Goal: Information Seeking & Learning: Learn about a topic

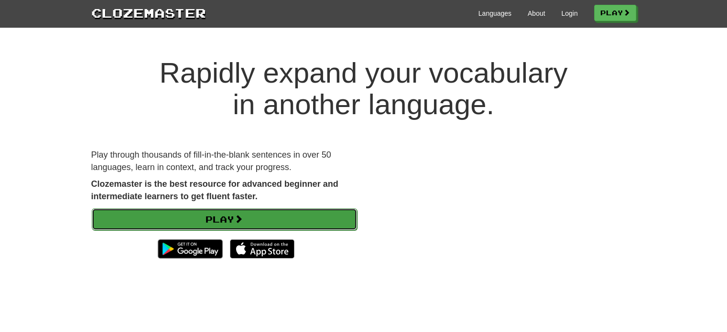
drag, startPoint x: 0, startPoint y: 0, endPoint x: 281, endPoint y: 220, distance: 356.7
click at [281, 220] on link "Play" at bounding box center [224, 220] width 265 height 22
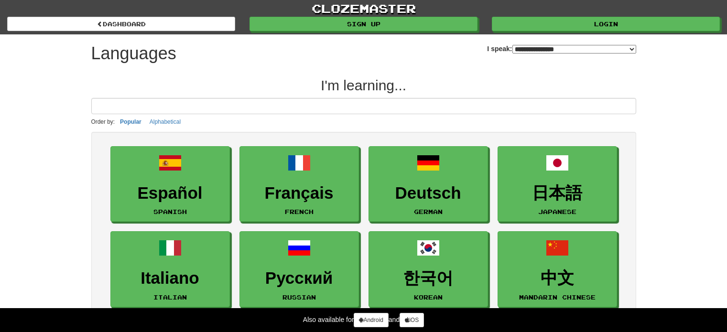
select select "*******"
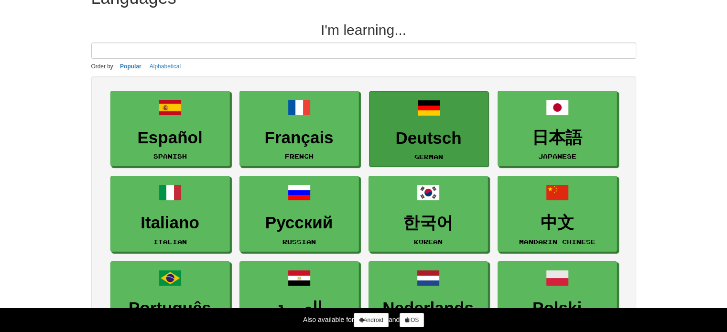
scroll to position [73, 0]
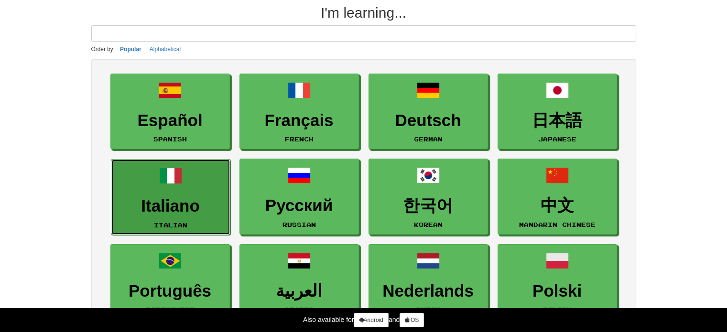
click at [198, 164] on link "Italiano Italian" at bounding box center [171, 197] width 120 height 76
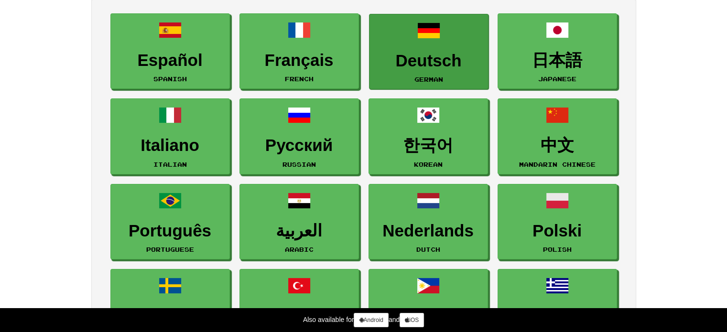
scroll to position [0, 0]
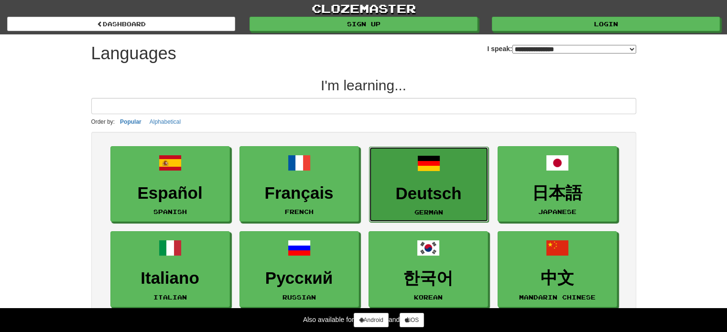
click at [427, 174] on span at bounding box center [429, 163] width 23 height 23
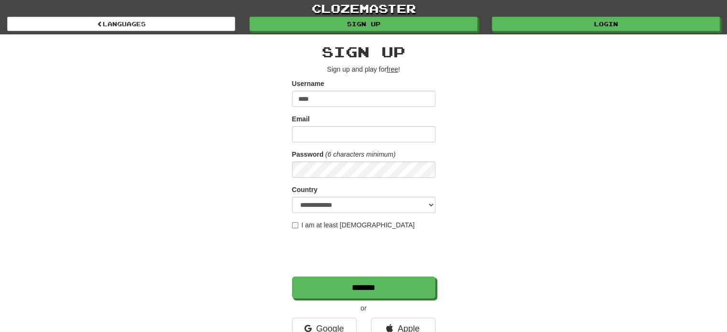
type input "****"
click at [351, 129] on input "Email" at bounding box center [363, 134] width 143 height 16
type input "**********"
click at [320, 202] on select "**********" at bounding box center [363, 205] width 143 height 16
select select "**"
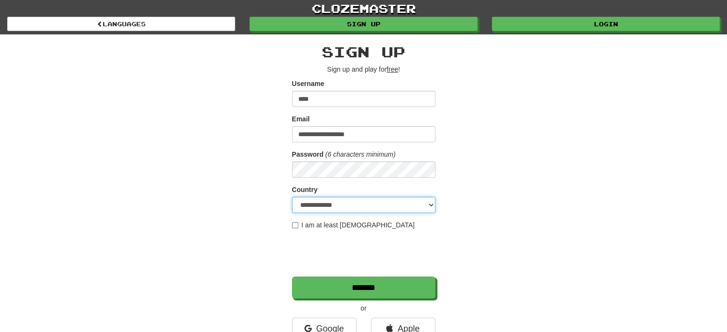
click at [292, 197] on select "**********" at bounding box center [363, 205] width 143 height 16
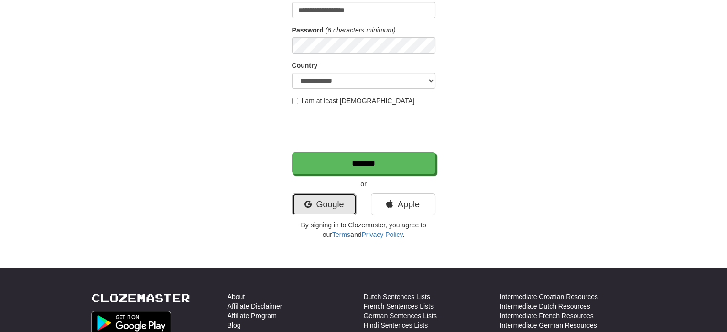
click at [321, 211] on link "Google" at bounding box center [324, 205] width 65 height 22
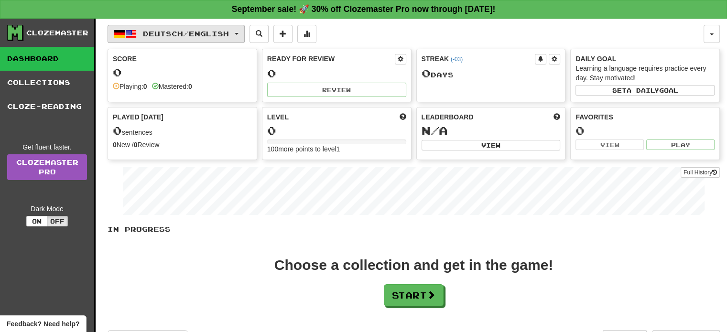
click at [227, 26] on button "Deutsch / English" at bounding box center [176, 34] width 137 height 18
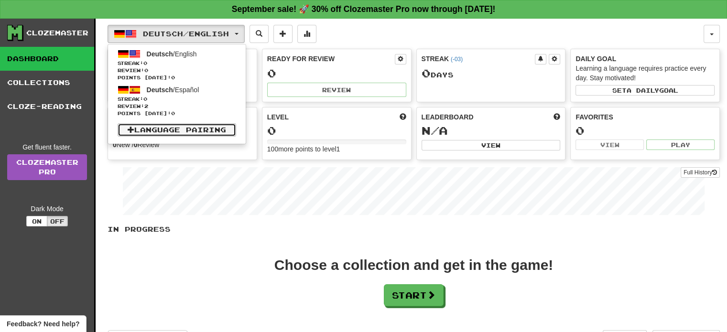
click at [183, 131] on link "Language Pairing" at bounding box center [177, 129] width 119 height 13
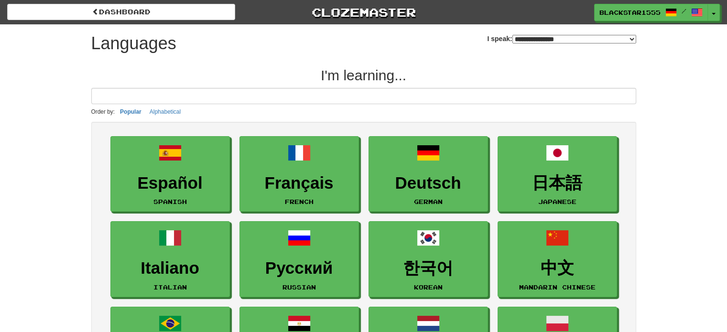
click at [513, 40] on select "**********" at bounding box center [575, 39] width 124 height 9
select select "*******"
click at [513, 35] on select "**********" at bounding box center [575, 39] width 124 height 9
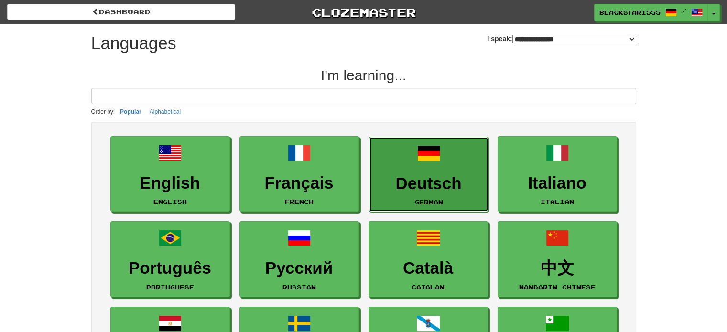
click at [439, 190] on h3 "Deutsch" at bounding box center [428, 184] width 109 height 19
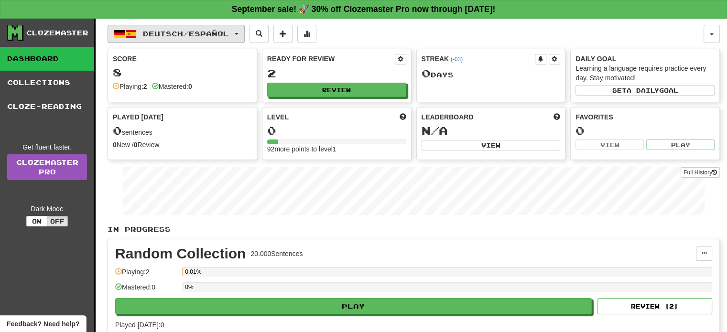
click at [183, 33] on span "Deutsch / Español" at bounding box center [186, 34] width 86 height 8
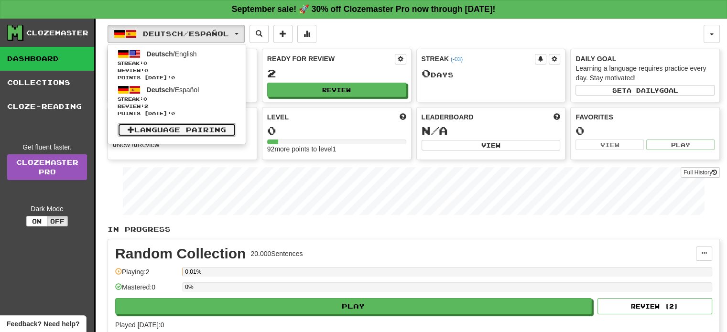
click at [172, 127] on link "Language Pairing" at bounding box center [177, 129] width 119 height 13
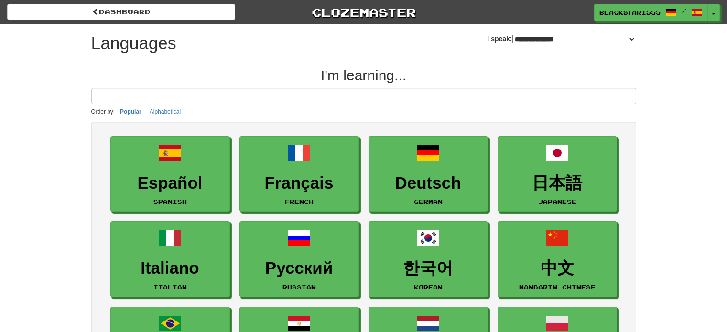
select select "*******"
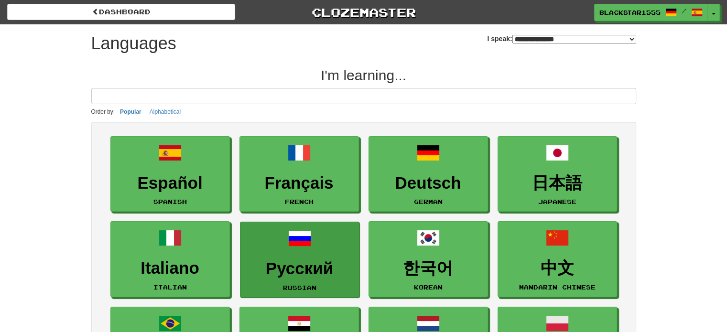
scroll to position [47, 0]
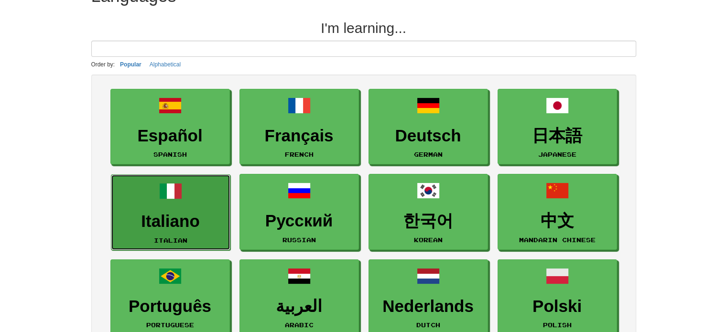
click at [181, 245] on link "Italiano Italian" at bounding box center [171, 213] width 120 height 76
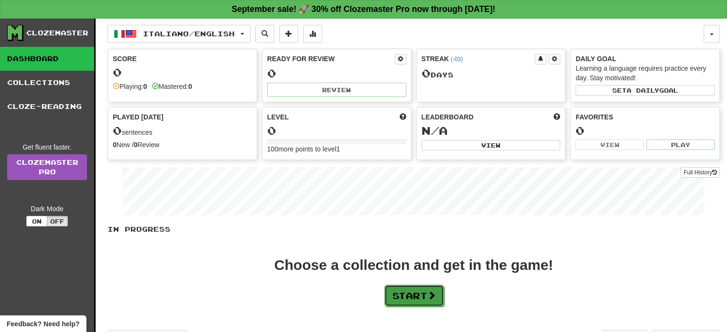
click at [427, 294] on button "Start" at bounding box center [415, 296] width 60 height 22
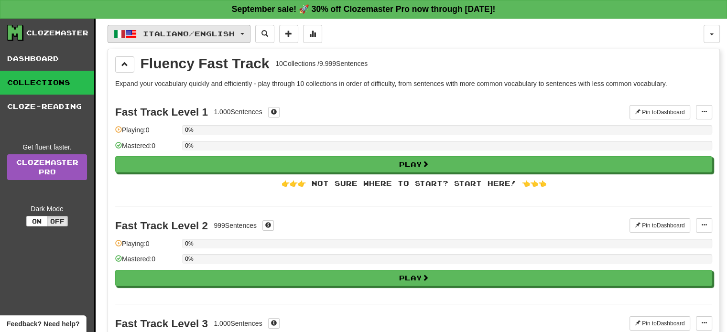
click at [213, 34] on span "Italiano / English" at bounding box center [189, 34] width 92 height 8
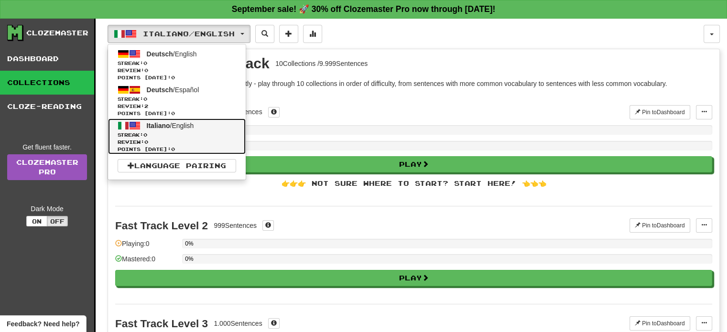
drag, startPoint x: 206, startPoint y: 57, endPoint x: 164, endPoint y: 125, distance: 79.9
click at [164, 125] on span "Italiano" at bounding box center [158, 126] width 23 height 8
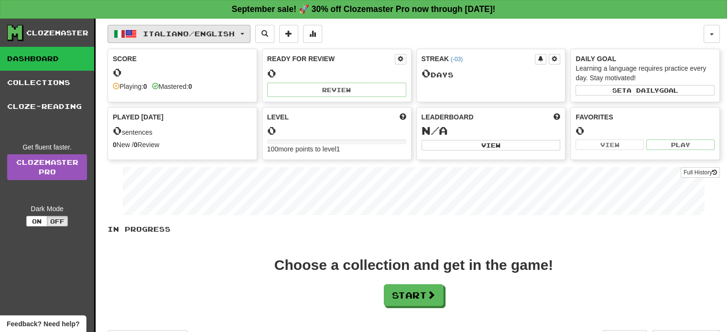
click at [234, 34] on span "Italiano / English" at bounding box center [189, 34] width 92 height 8
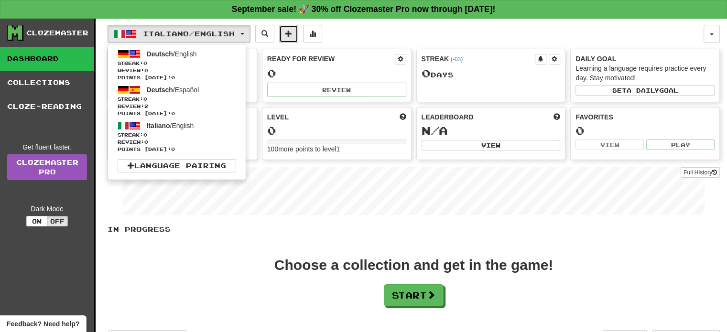
click at [292, 31] on span at bounding box center [289, 33] width 7 height 7
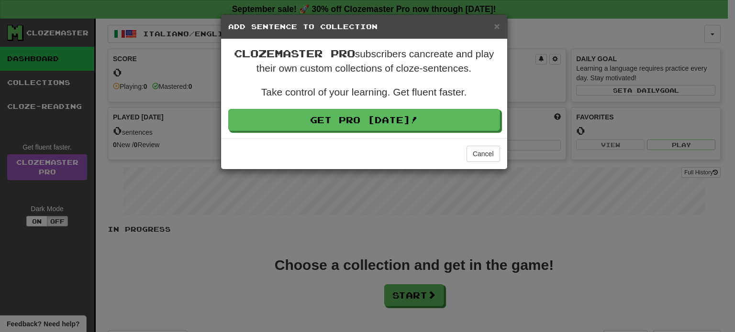
click at [501, 30] on div "× Add Sentence to Collection" at bounding box center [364, 27] width 286 height 24
click at [499, 29] on span "×" at bounding box center [497, 26] width 6 height 11
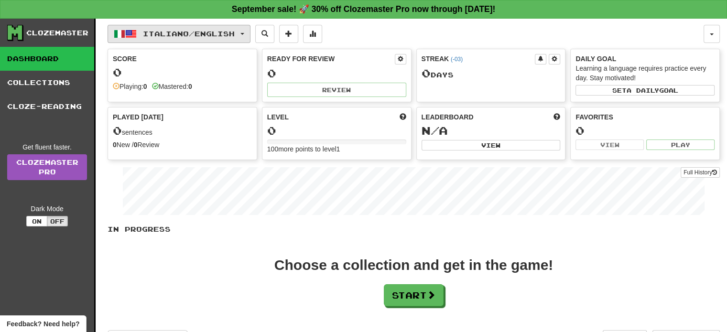
click at [244, 34] on span "button" at bounding box center [243, 34] width 4 height 2
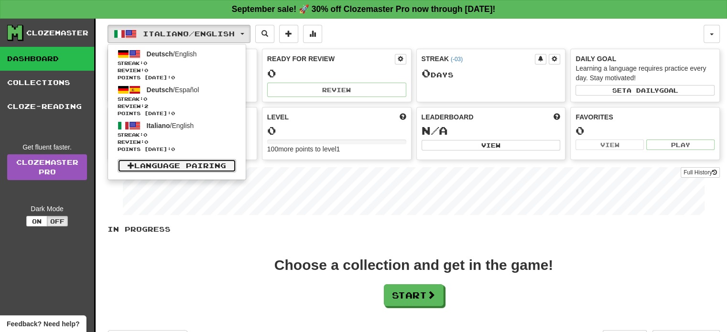
click at [221, 159] on link "Language Pairing" at bounding box center [177, 165] width 119 height 13
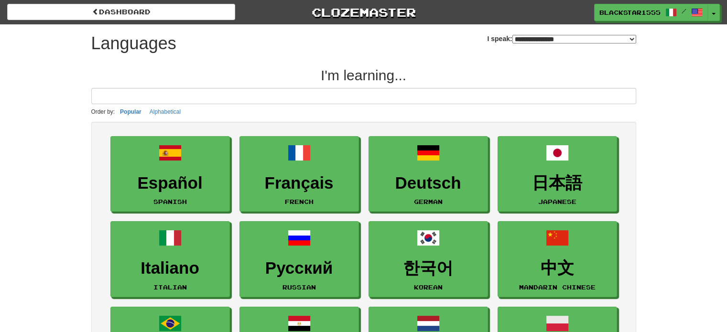
click at [563, 39] on select "**********" at bounding box center [575, 39] width 124 height 9
select select "*******"
click at [513, 35] on select "**********" at bounding box center [575, 39] width 124 height 9
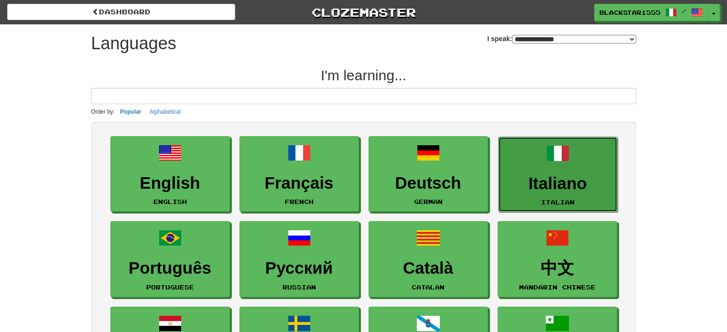
click at [557, 191] on h3 "Italiano" at bounding box center [558, 184] width 109 height 19
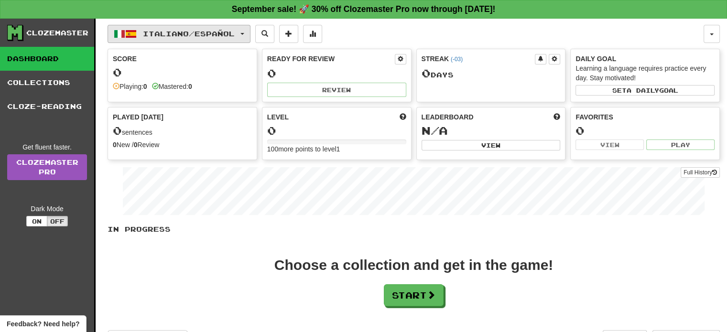
click at [198, 30] on span "Italiano / Español" at bounding box center [189, 34] width 92 height 8
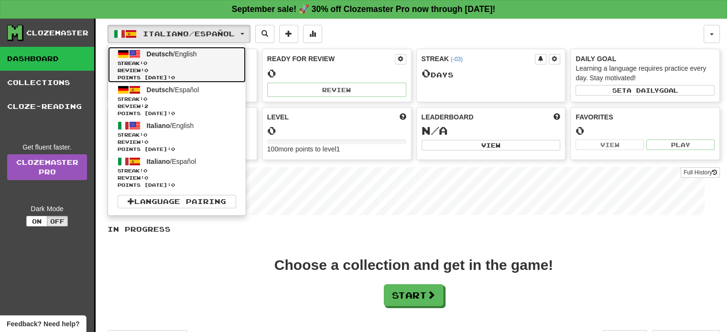
drag, startPoint x: 226, startPoint y: 54, endPoint x: 199, endPoint y: 62, distance: 28.0
click at [199, 62] on span "Streak: 0" at bounding box center [177, 63] width 119 height 7
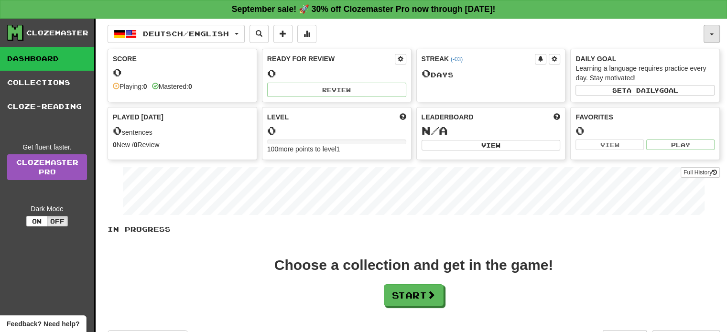
click at [710, 32] on button "button" at bounding box center [712, 34] width 16 height 18
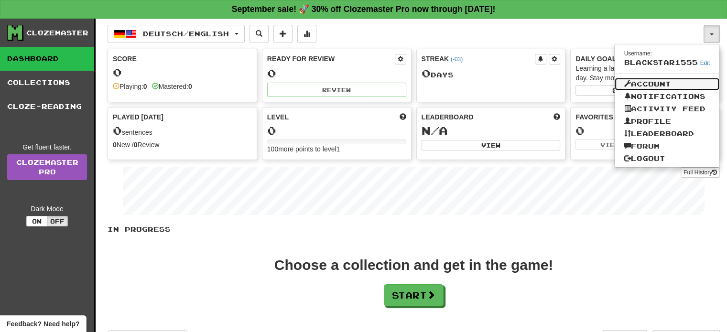
click at [666, 85] on link "Account" at bounding box center [667, 84] width 105 height 12
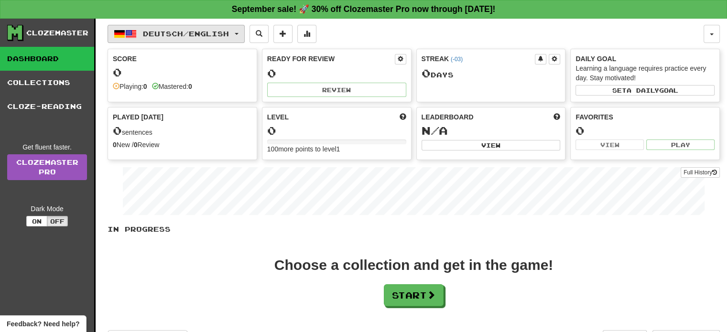
click at [216, 31] on span "Deutsch / English" at bounding box center [186, 34] width 86 height 8
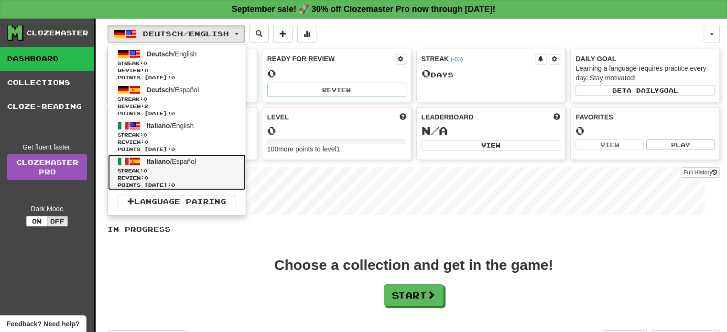
click at [186, 172] on span "Streak: 0" at bounding box center [177, 170] width 119 height 7
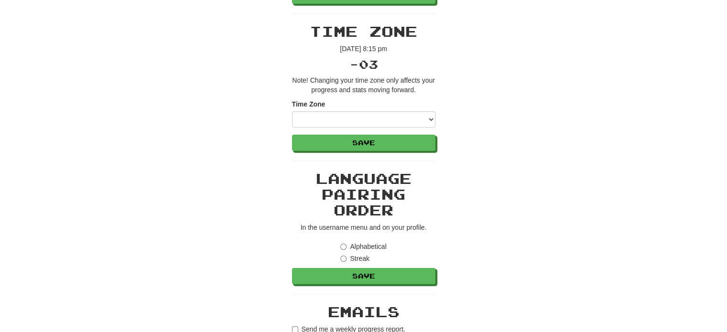
scroll to position [165, 0]
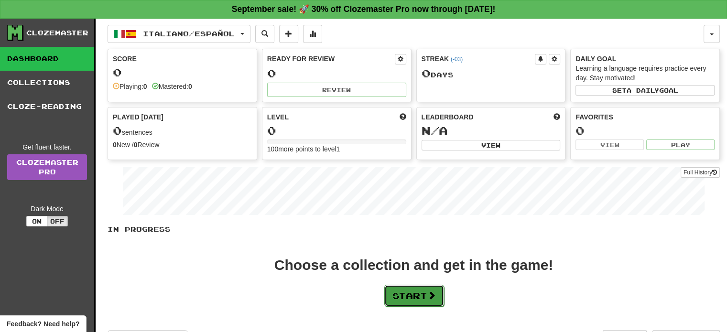
click at [401, 296] on button "Start" at bounding box center [415, 296] width 60 height 22
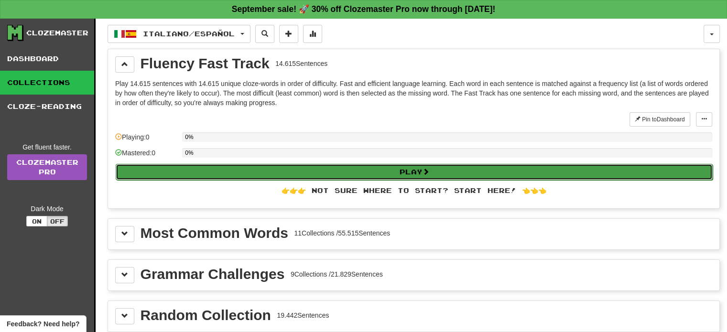
click at [311, 169] on button "Play" at bounding box center [414, 172] width 597 height 16
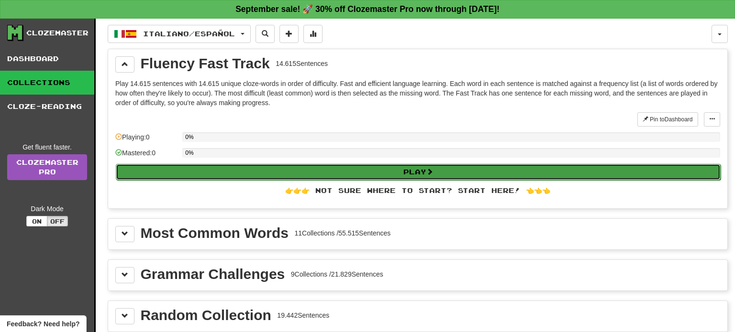
select select "**"
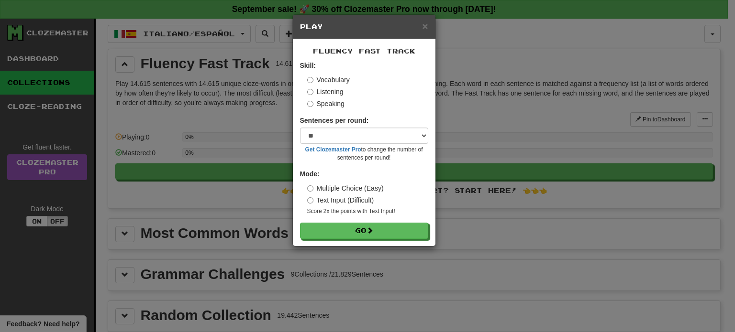
click at [333, 94] on label "Listening" at bounding box center [325, 92] width 36 height 10
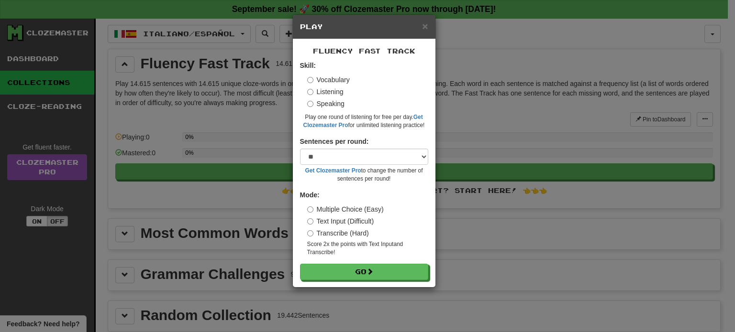
click at [340, 79] on label "Vocabulary" at bounding box center [328, 80] width 43 height 10
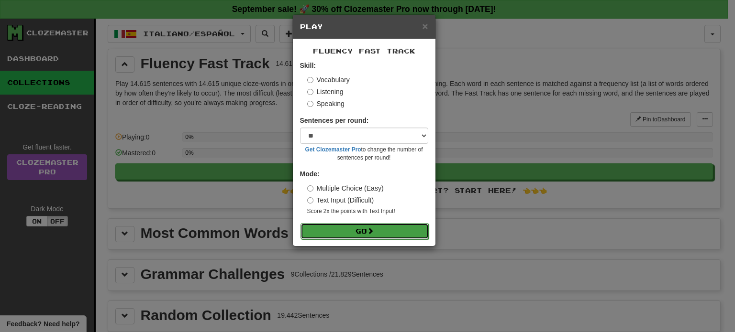
click at [356, 231] on button "Go" at bounding box center [364, 231] width 128 height 16
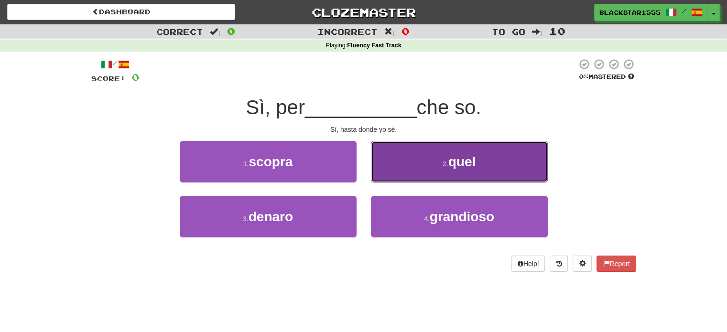
click at [436, 149] on button "2 . quel" at bounding box center [459, 162] width 177 height 42
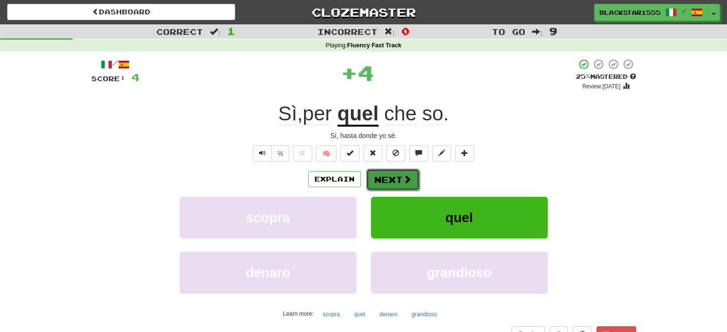
click at [400, 185] on button "Next" at bounding box center [393, 180] width 54 height 22
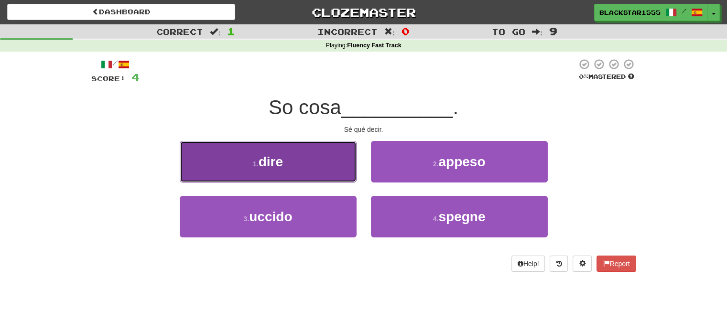
click at [260, 165] on span "dire" at bounding box center [271, 161] width 24 height 15
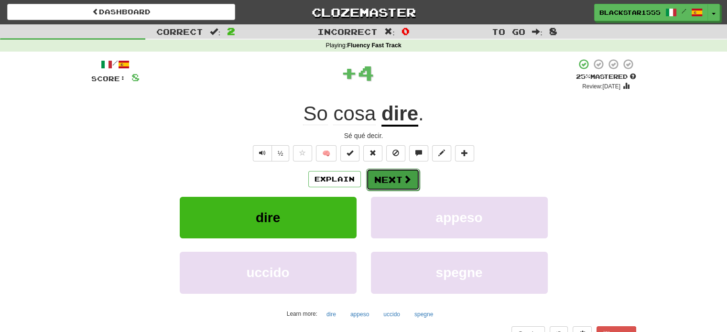
click at [396, 183] on button "Next" at bounding box center [393, 180] width 54 height 22
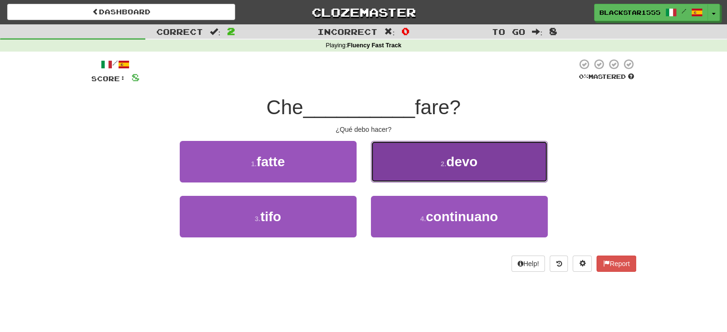
click at [435, 168] on button "2 . devo" at bounding box center [459, 162] width 177 height 42
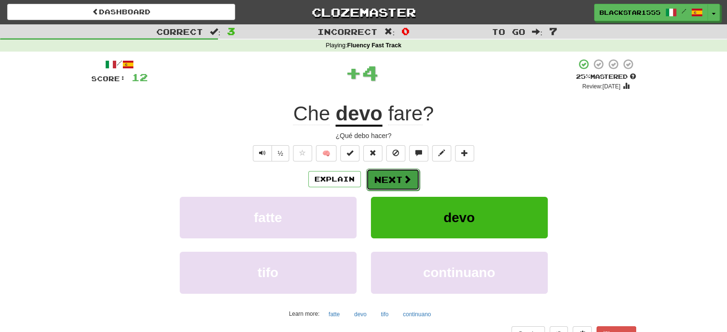
click at [388, 177] on button "Next" at bounding box center [393, 180] width 54 height 22
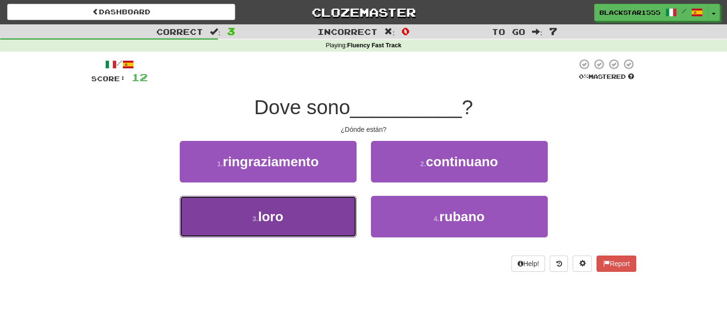
click at [300, 220] on button "3 . loro" at bounding box center [268, 217] width 177 height 42
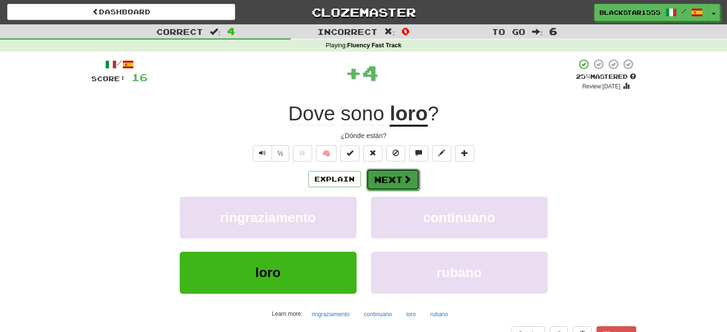
click at [389, 178] on button "Next" at bounding box center [393, 180] width 54 height 22
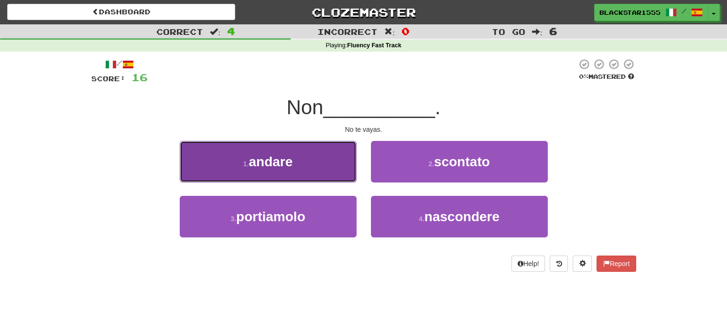
click at [323, 168] on button "1 . andare" at bounding box center [268, 162] width 177 height 42
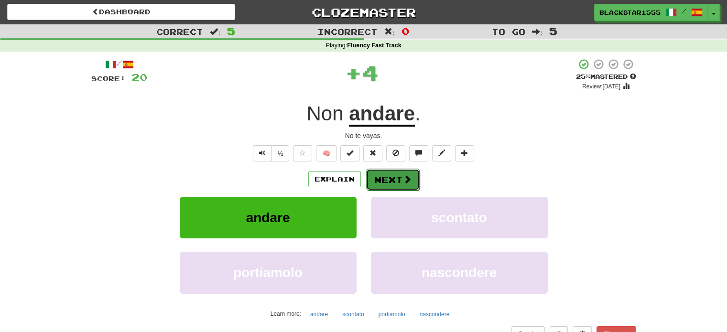
click at [386, 178] on button "Next" at bounding box center [393, 180] width 54 height 22
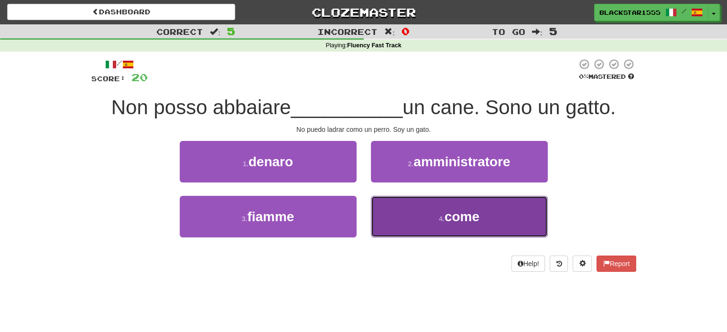
click at [511, 220] on button "4 . come" at bounding box center [459, 217] width 177 height 42
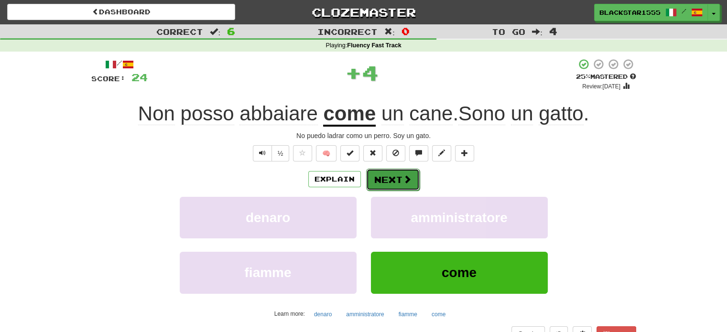
click at [405, 179] on span at bounding box center [407, 179] width 9 height 9
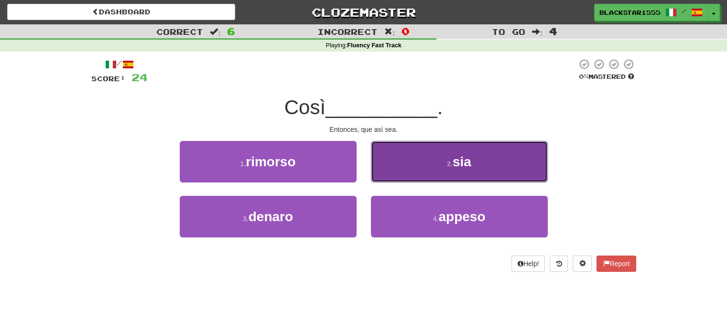
click at [469, 158] on span "sia" at bounding box center [462, 161] width 19 height 15
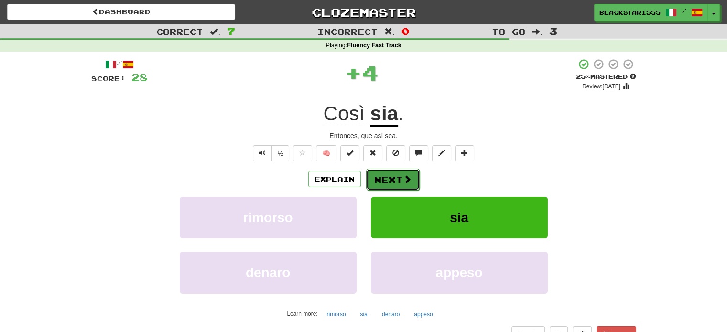
click at [399, 176] on button "Next" at bounding box center [393, 180] width 54 height 22
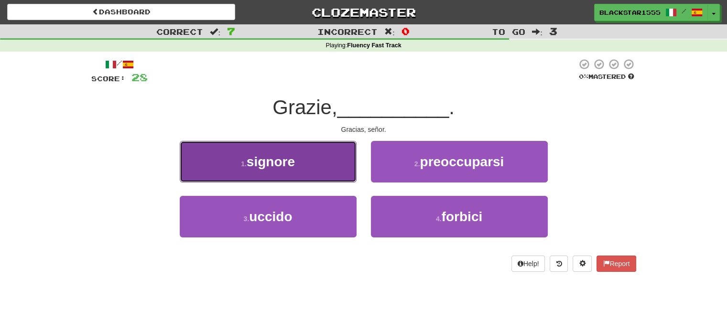
click at [316, 177] on button "1 . signore" at bounding box center [268, 162] width 177 height 42
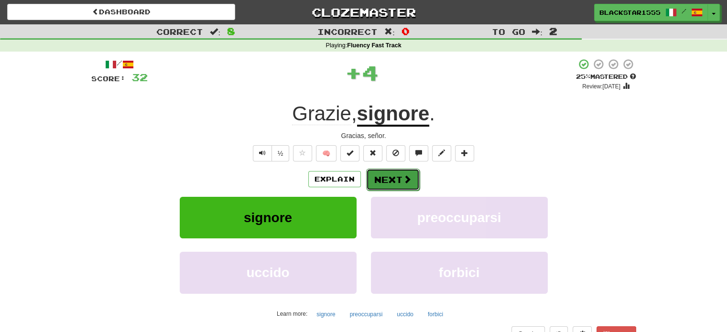
click at [396, 178] on button "Next" at bounding box center [393, 180] width 54 height 22
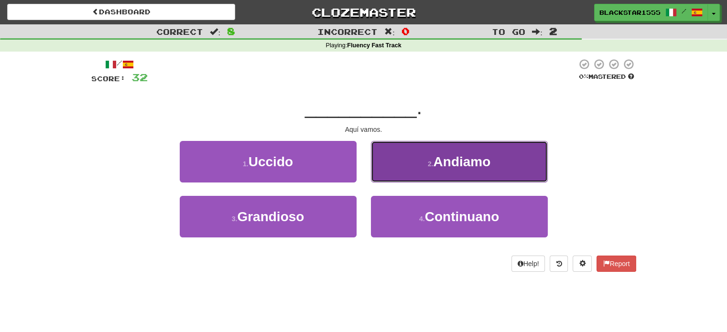
click at [453, 160] on span "Andiamo" at bounding box center [461, 161] width 57 height 15
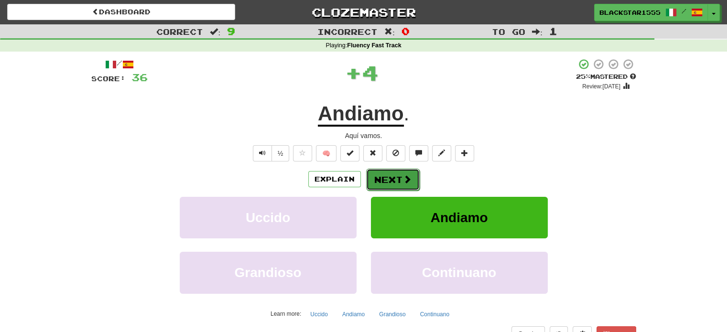
click at [391, 177] on button "Next" at bounding box center [393, 180] width 54 height 22
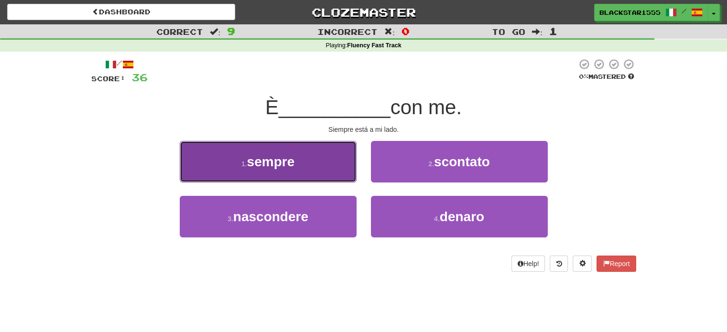
click at [325, 165] on button "1 . sempre" at bounding box center [268, 162] width 177 height 42
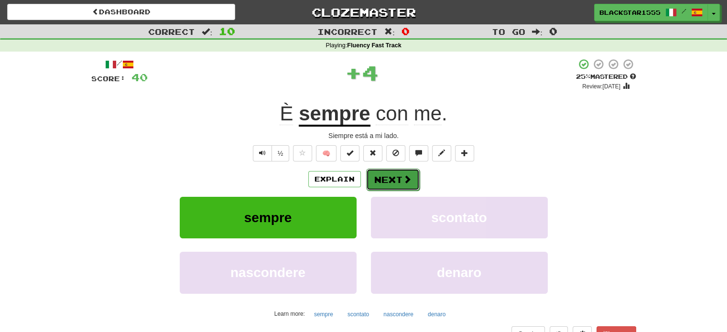
click at [406, 175] on span at bounding box center [407, 179] width 9 height 9
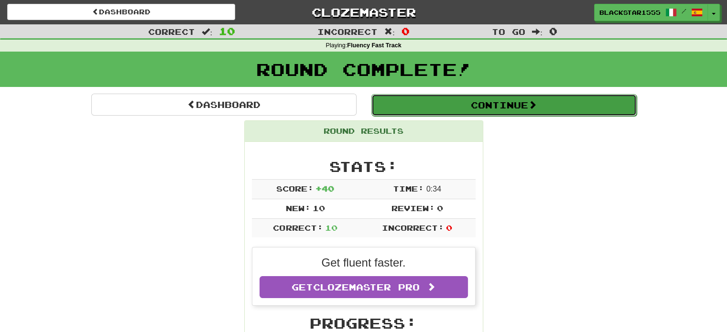
click at [473, 110] on button "Continue" at bounding box center [504, 105] width 265 height 22
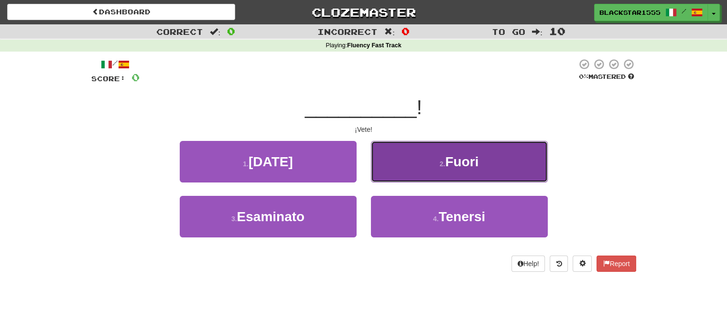
click at [417, 166] on button "2 . Fuori" at bounding box center [459, 162] width 177 height 42
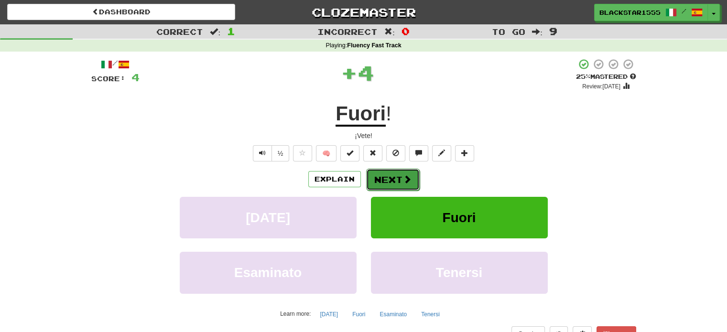
click at [403, 182] on span at bounding box center [407, 179] width 9 height 9
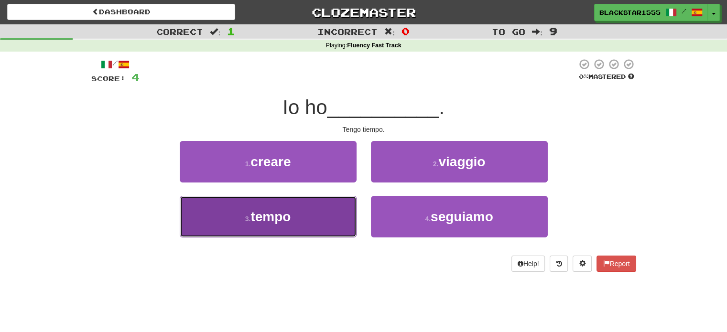
click at [315, 213] on button "3 . tempo" at bounding box center [268, 217] width 177 height 42
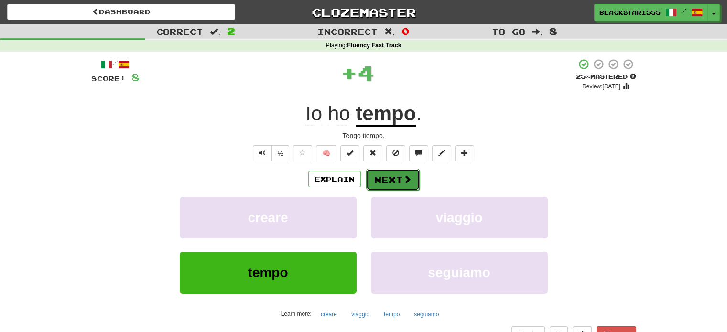
click at [394, 182] on button "Next" at bounding box center [393, 180] width 54 height 22
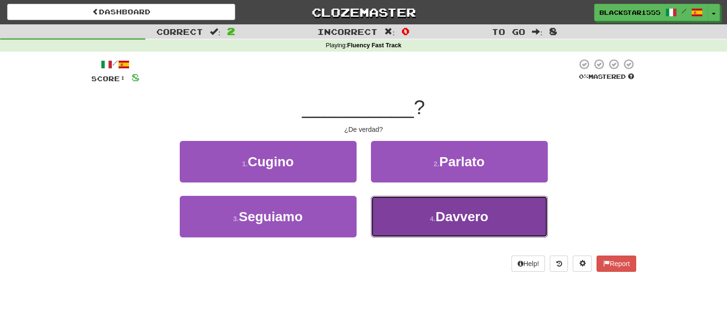
click at [421, 215] on button "4 . Davvero" at bounding box center [459, 217] width 177 height 42
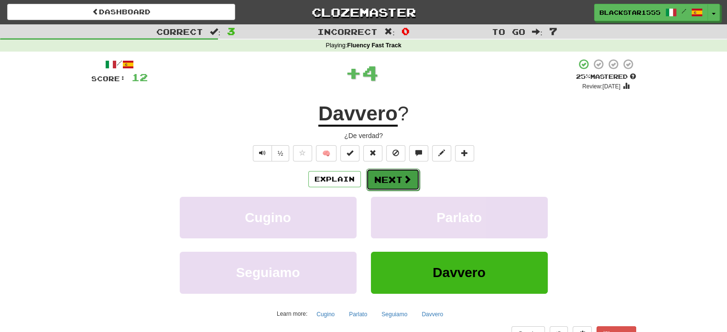
click at [406, 177] on span at bounding box center [407, 179] width 9 height 9
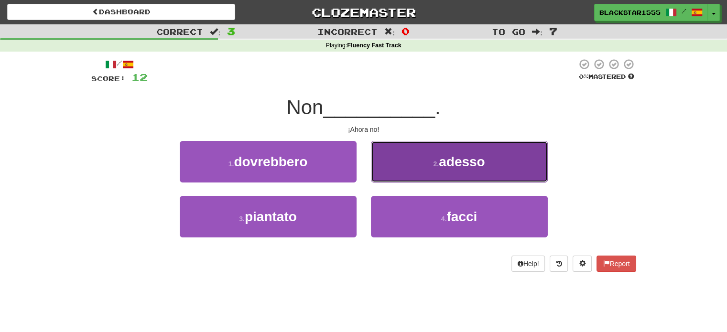
click at [423, 181] on button "2 . adesso" at bounding box center [459, 162] width 177 height 42
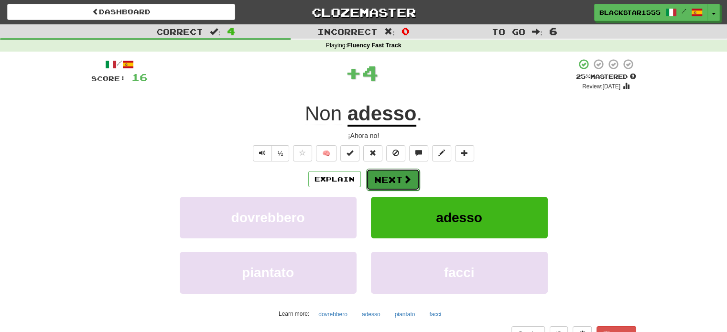
click at [396, 181] on button "Next" at bounding box center [393, 180] width 54 height 22
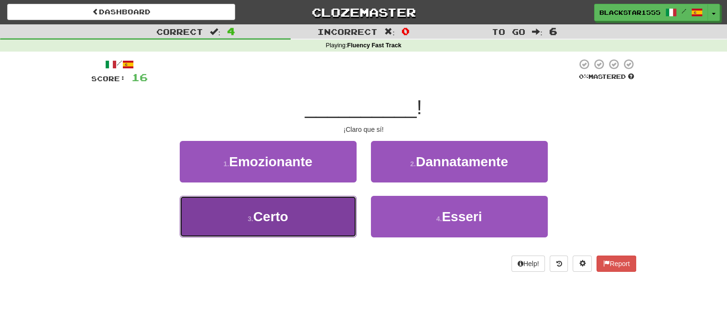
click at [299, 227] on button "3 . Certo" at bounding box center [268, 217] width 177 height 42
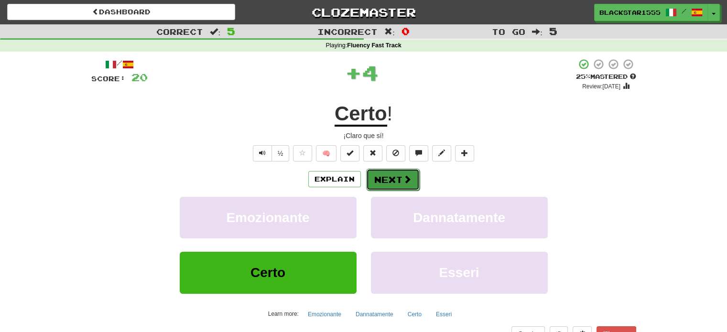
click at [386, 183] on button "Next" at bounding box center [393, 180] width 54 height 22
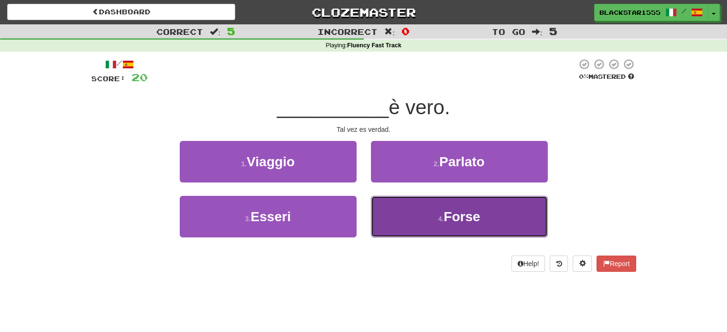
click at [396, 218] on button "4 . Forse" at bounding box center [459, 217] width 177 height 42
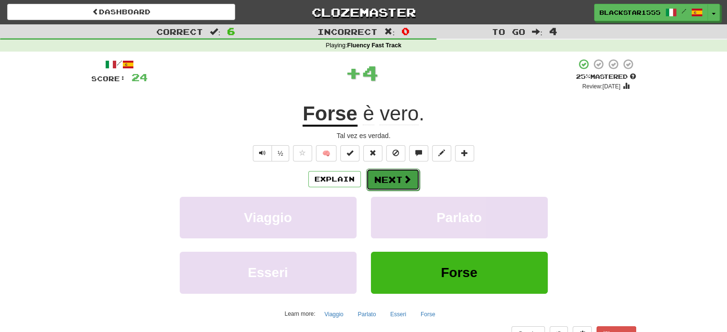
click at [379, 179] on button "Next" at bounding box center [393, 180] width 54 height 22
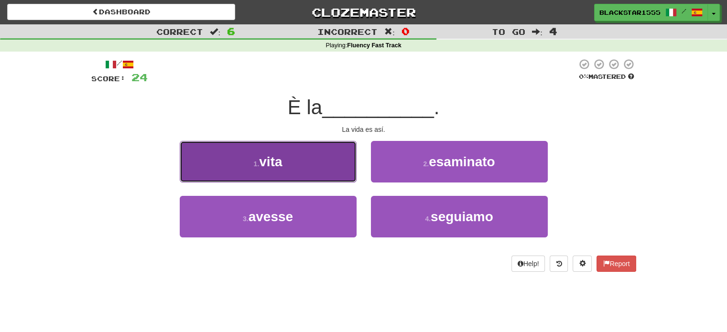
click at [264, 159] on span "vita" at bounding box center [270, 161] width 23 height 15
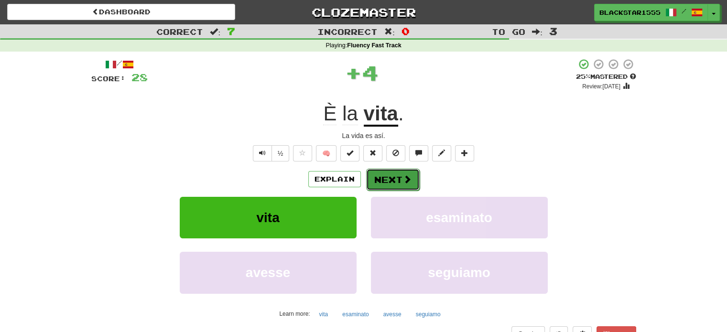
click at [398, 183] on button "Next" at bounding box center [393, 180] width 54 height 22
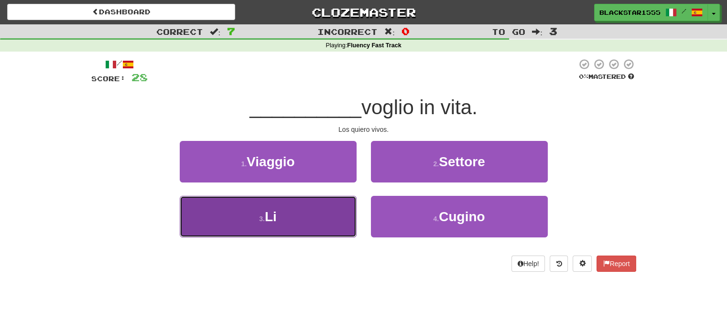
click at [304, 218] on button "3 . Li" at bounding box center [268, 217] width 177 height 42
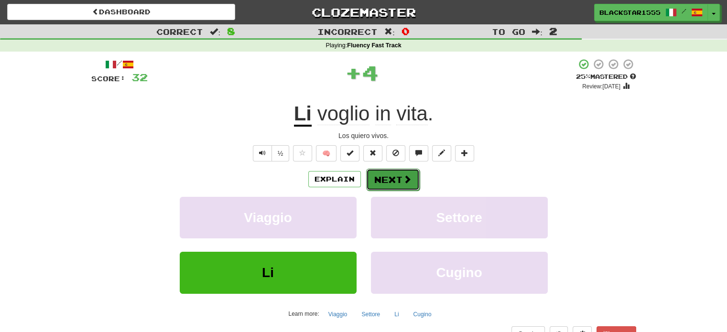
click at [391, 182] on button "Next" at bounding box center [393, 180] width 54 height 22
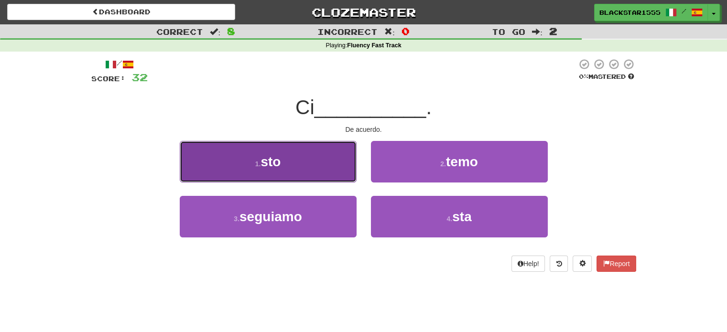
click at [324, 166] on button "1 . sto" at bounding box center [268, 162] width 177 height 42
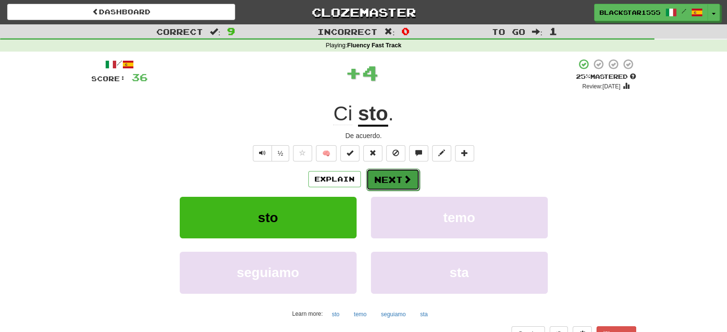
click at [385, 175] on button "Next" at bounding box center [393, 180] width 54 height 22
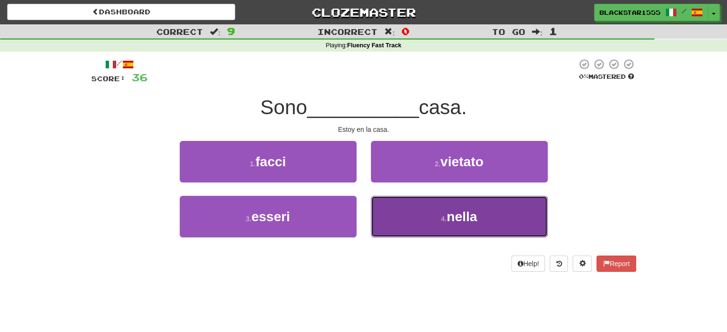
click at [402, 221] on button "4 . nella" at bounding box center [459, 217] width 177 height 42
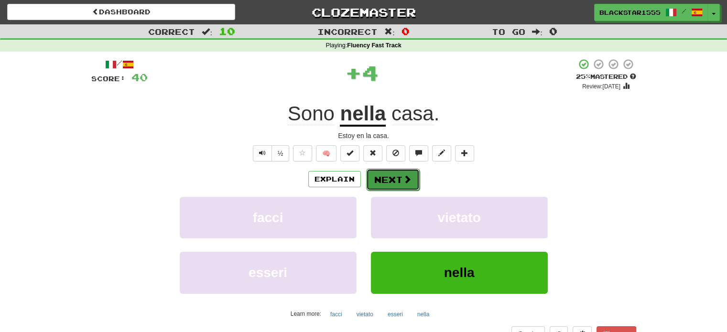
click at [375, 182] on button "Next" at bounding box center [393, 180] width 54 height 22
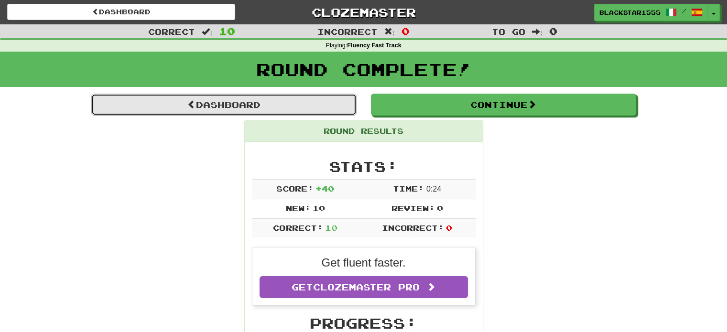
click at [316, 107] on link "Dashboard" at bounding box center [223, 105] width 265 height 22
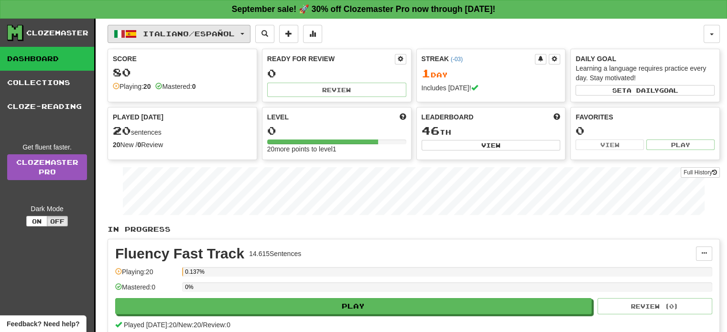
click at [244, 38] on button "Italiano / Español" at bounding box center [179, 34] width 143 height 18
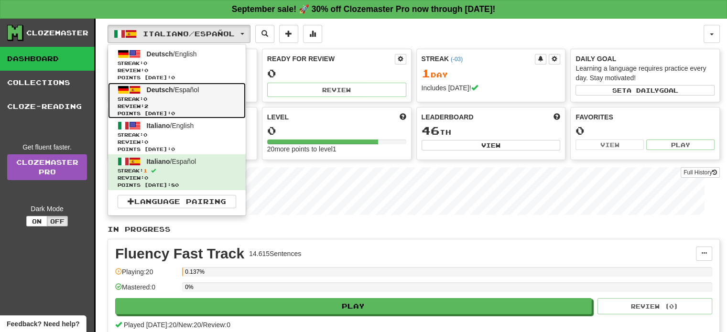
click at [209, 98] on span "Streak: 0" at bounding box center [177, 99] width 119 height 7
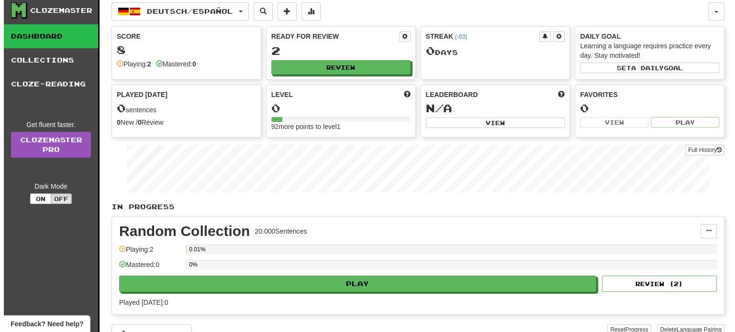
scroll to position [111, 0]
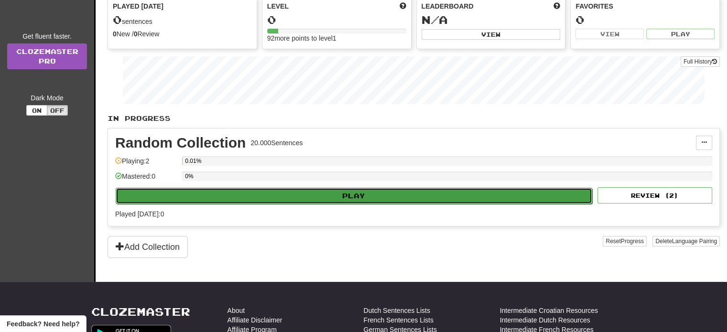
click at [344, 191] on button "Play" at bounding box center [354, 196] width 477 height 16
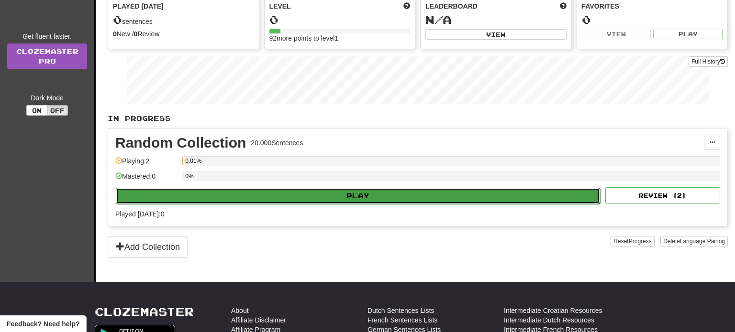
select select "**"
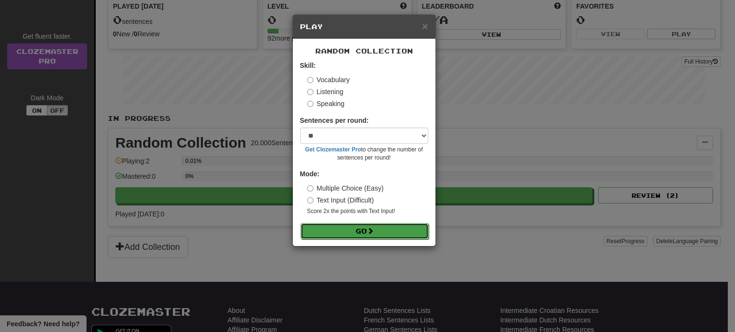
click at [352, 229] on button "Go" at bounding box center [364, 231] width 128 height 16
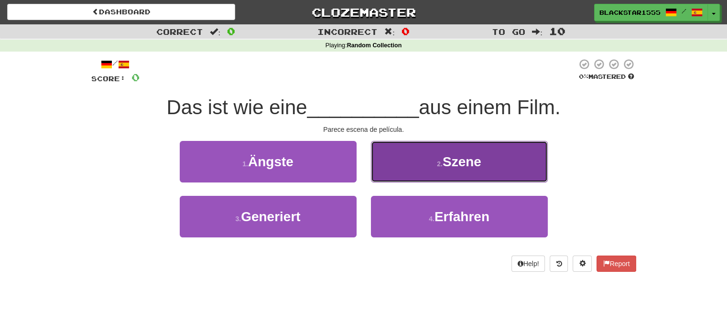
click at [499, 159] on button "2 . Szene" at bounding box center [459, 162] width 177 height 42
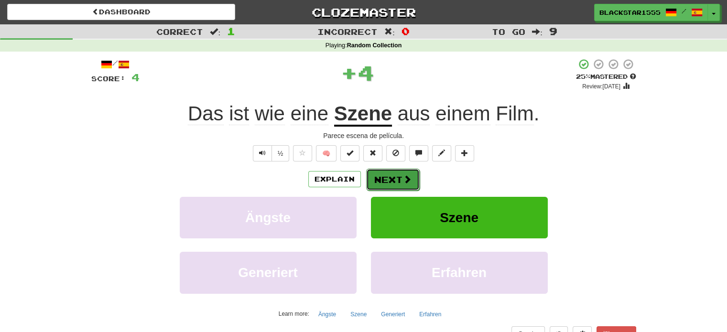
click at [411, 186] on button "Next" at bounding box center [393, 180] width 54 height 22
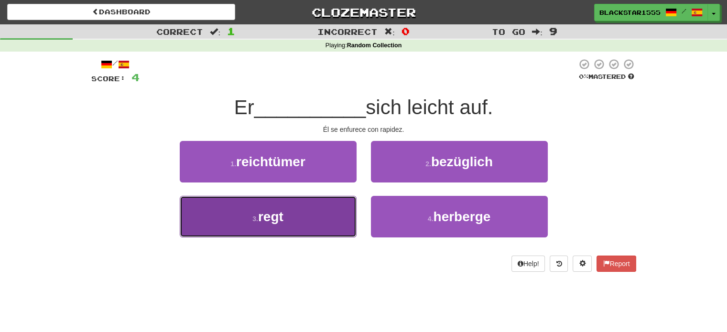
click at [327, 225] on button "3 . regt" at bounding box center [268, 217] width 177 height 42
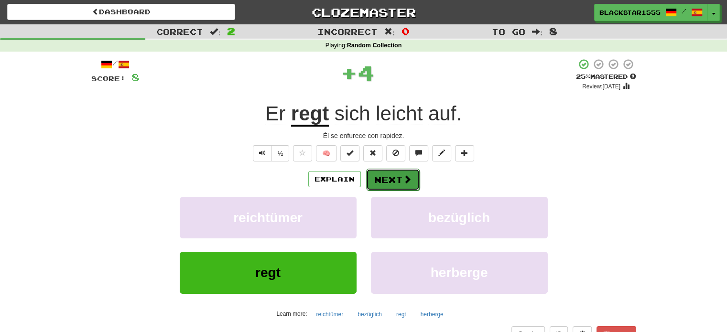
click at [404, 189] on button "Next" at bounding box center [393, 180] width 54 height 22
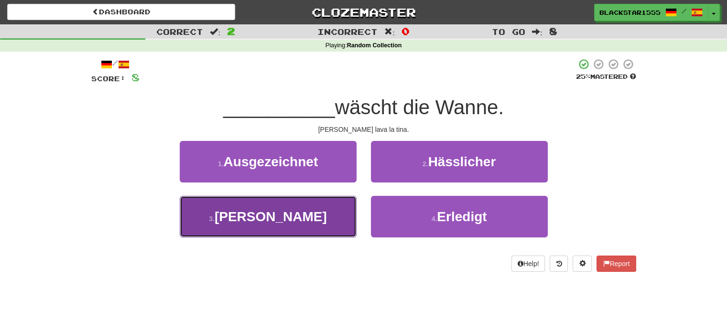
click at [314, 217] on button "3 . Anita" at bounding box center [268, 217] width 177 height 42
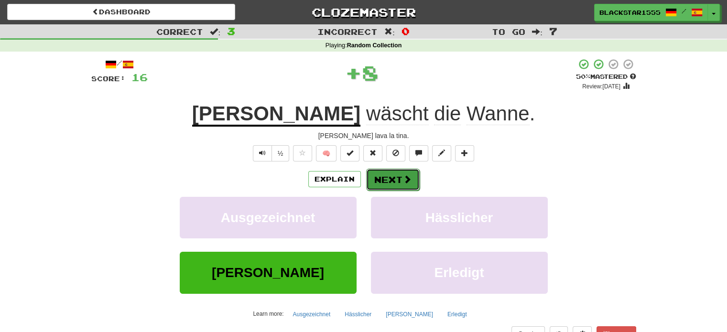
click at [396, 183] on button "Next" at bounding box center [393, 180] width 54 height 22
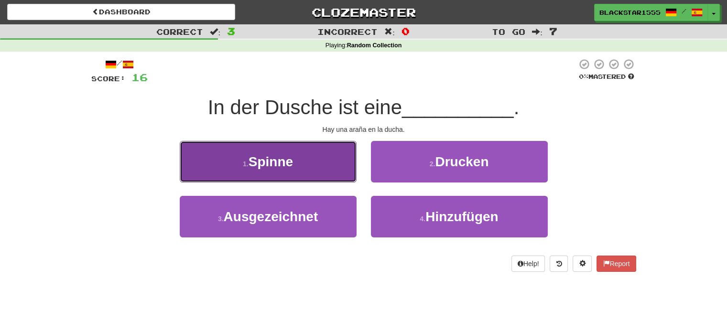
click at [308, 155] on button "1 . Spinne" at bounding box center [268, 162] width 177 height 42
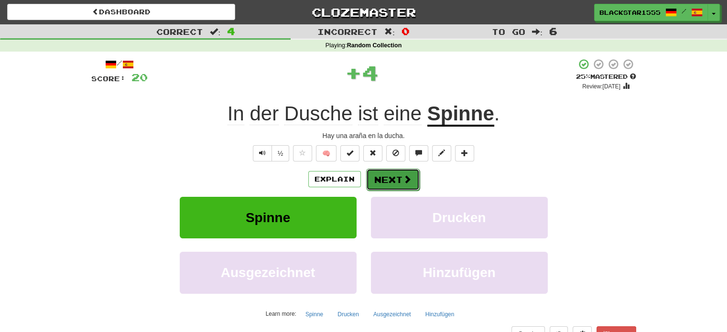
click at [394, 170] on button "Next" at bounding box center [393, 180] width 54 height 22
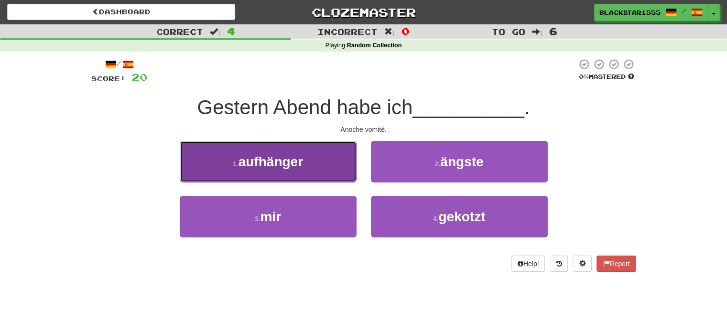
click at [341, 166] on button "1 . aufhänger" at bounding box center [268, 162] width 177 height 42
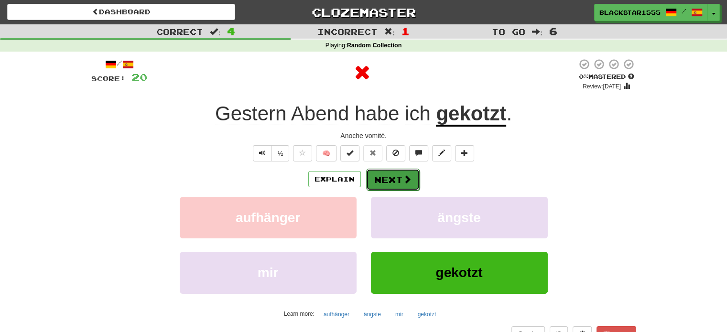
click at [399, 183] on button "Next" at bounding box center [393, 180] width 54 height 22
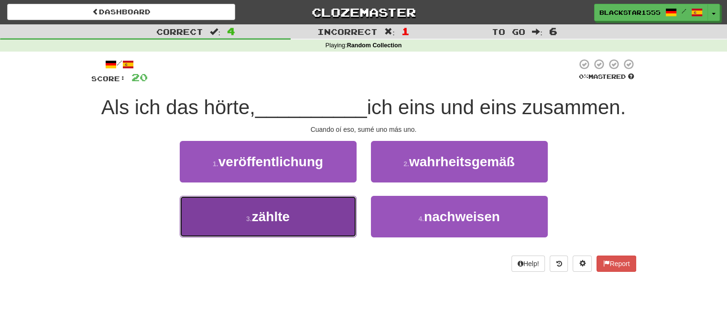
click at [283, 221] on span "zählte" at bounding box center [271, 216] width 38 height 15
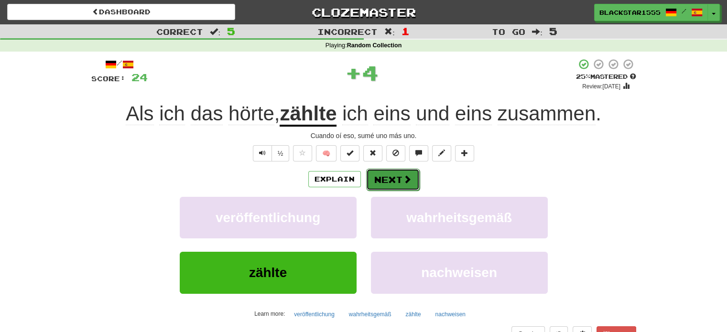
click at [396, 177] on button "Next" at bounding box center [393, 180] width 54 height 22
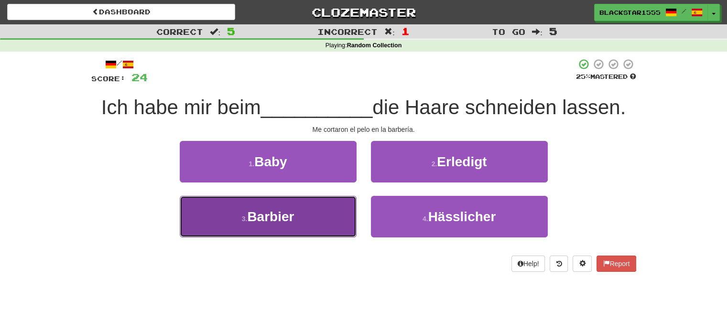
click at [312, 224] on button "3 . Barbier" at bounding box center [268, 217] width 177 height 42
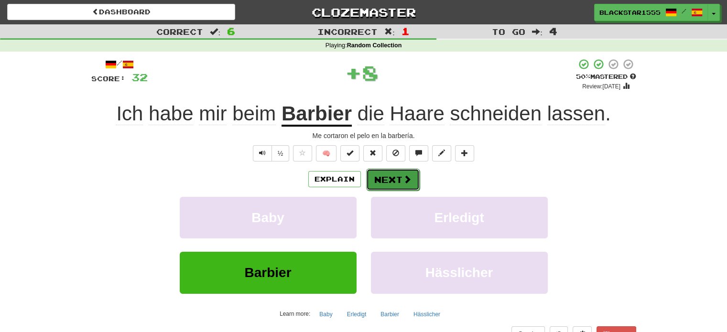
click at [385, 185] on button "Next" at bounding box center [393, 180] width 54 height 22
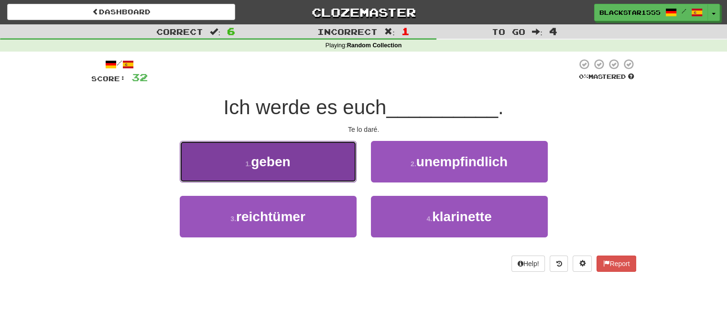
click at [319, 142] on button "1 . geben" at bounding box center [268, 162] width 177 height 42
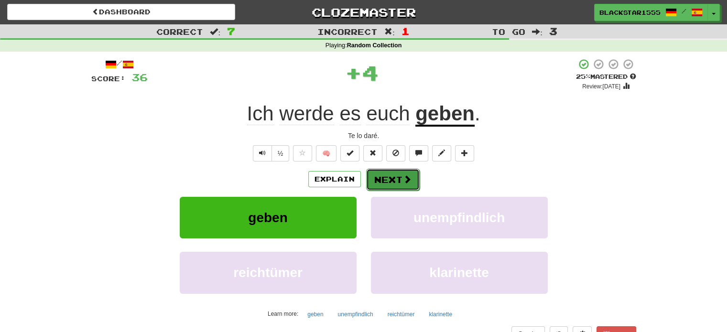
click at [403, 175] on span at bounding box center [407, 179] width 9 height 9
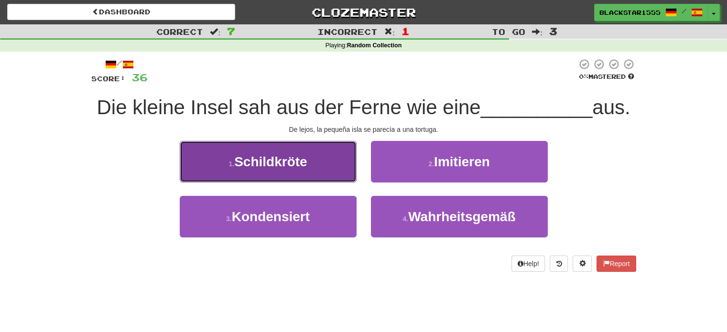
click at [311, 170] on button "1 . Schildkröte" at bounding box center [268, 162] width 177 height 42
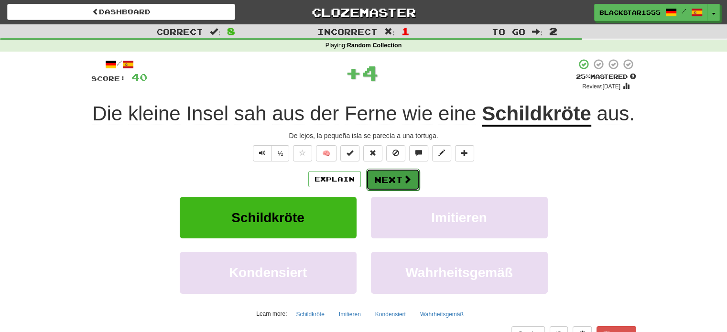
click at [371, 177] on button "Next" at bounding box center [393, 180] width 54 height 22
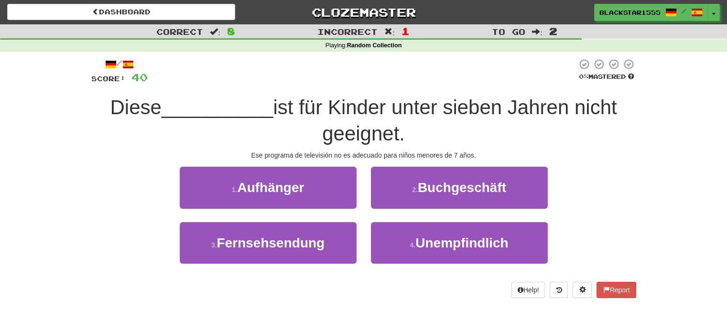
click at [360, 248] on div "3 . Fernsehsendung" at bounding box center [268, 249] width 191 height 55
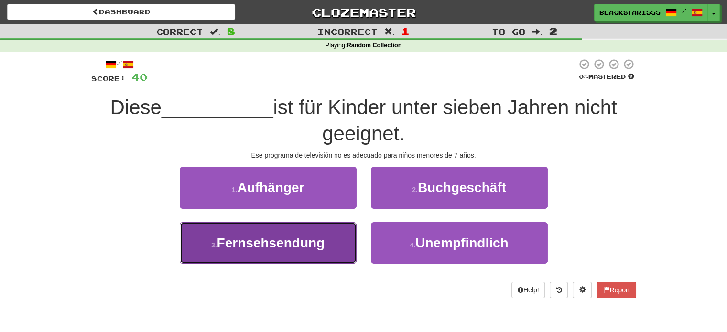
click at [328, 245] on button "3 . Fernsehsendung" at bounding box center [268, 243] width 177 height 42
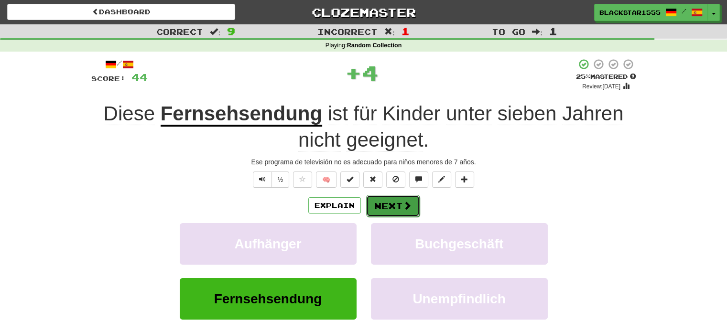
click at [399, 206] on button "Next" at bounding box center [393, 206] width 54 height 22
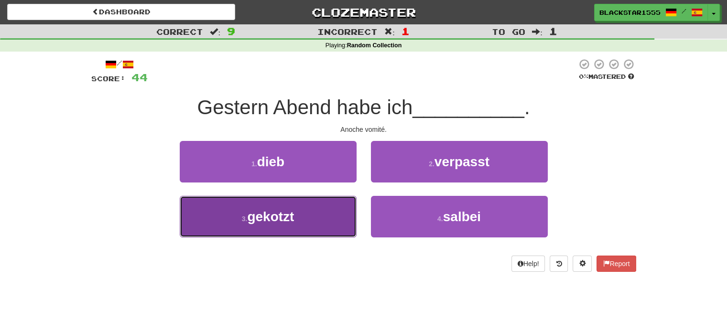
click at [222, 221] on button "3 . gekotzt" at bounding box center [268, 217] width 177 height 42
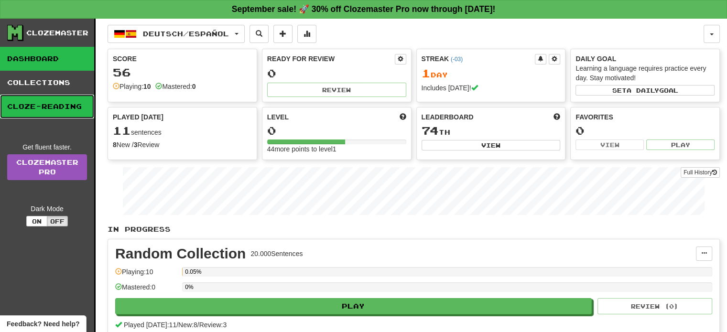
click at [67, 107] on link "Cloze-Reading" at bounding box center [47, 107] width 94 height 24
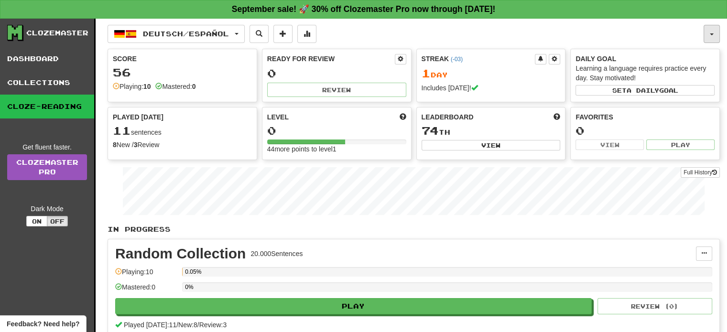
click at [708, 41] on button "button" at bounding box center [712, 34] width 16 height 18
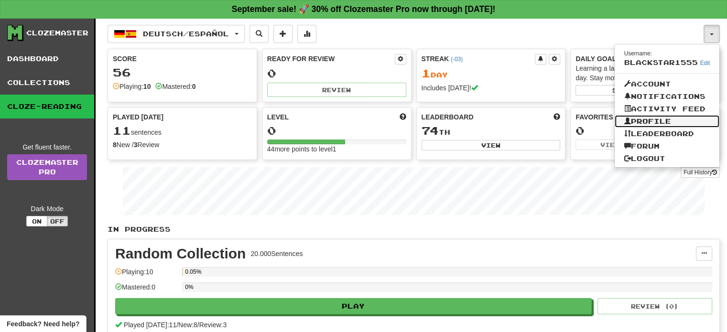
click at [671, 116] on link "Profile" at bounding box center [667, 121] width 105 height 12
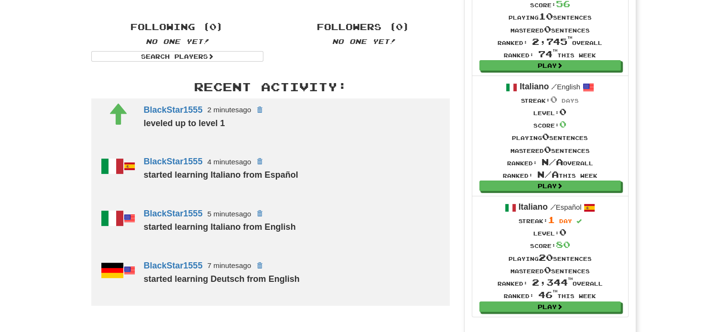
scroll to position [228, 0]
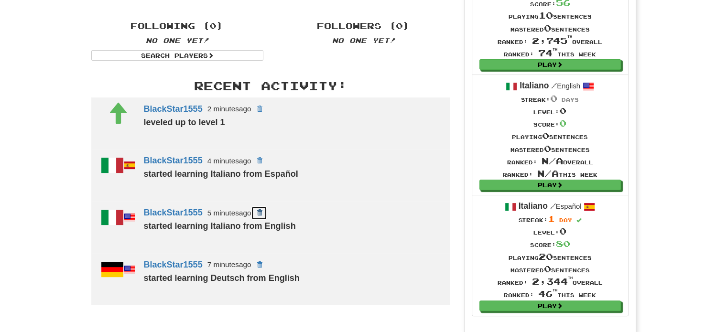
click at [262, 214] on span at bounding box center [259, 213] width 6 height 6
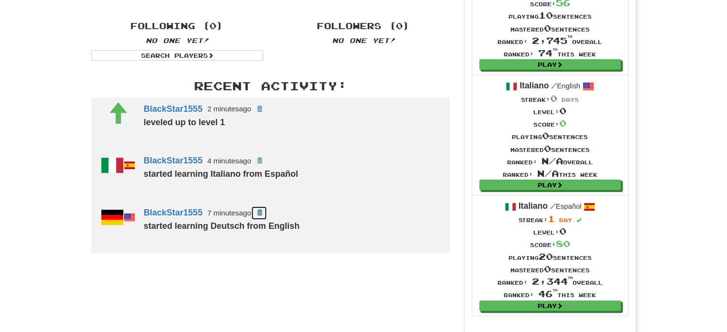
click at [260, 210] on span at bounding box center [259, 213] width 6 height 6
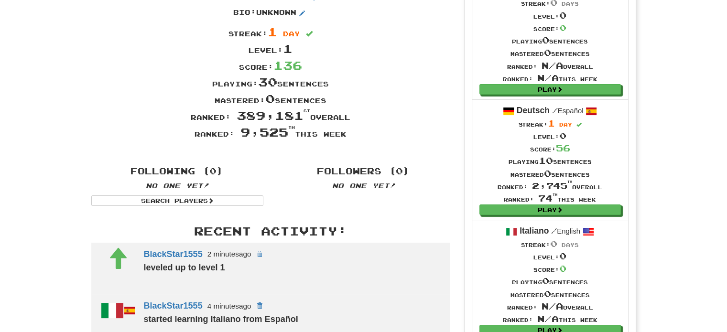
scroll to position [0, 0]
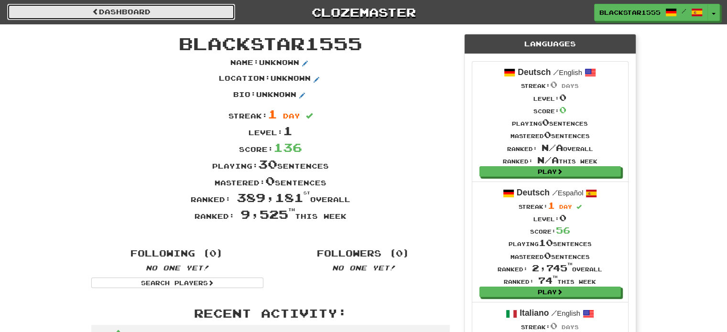
click at [92, 15] on span at bounding box center [95, 11] width 7 height 7
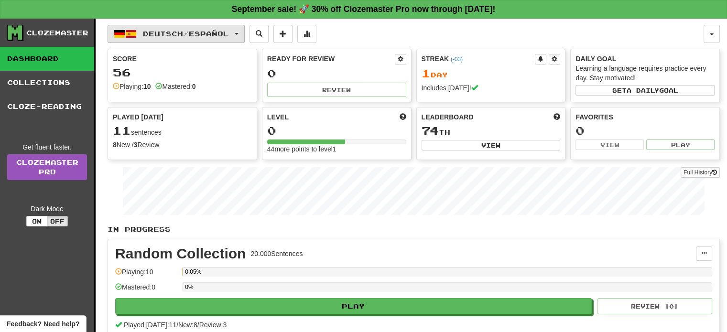
click at [228, 40] on button "Deutsch / Español" at bounding box center [176, 34] width 137 height 18
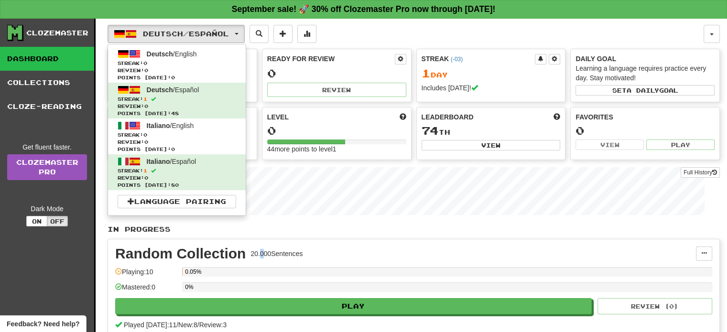
drag, startPoint x: 214, startPoint y: 59, endPoint x: 262, endPoint y: 252, distance: 198.6
click at [262, 252] on div "20.000 Sentences" at bounding box center [277, 254] width 52 height 10
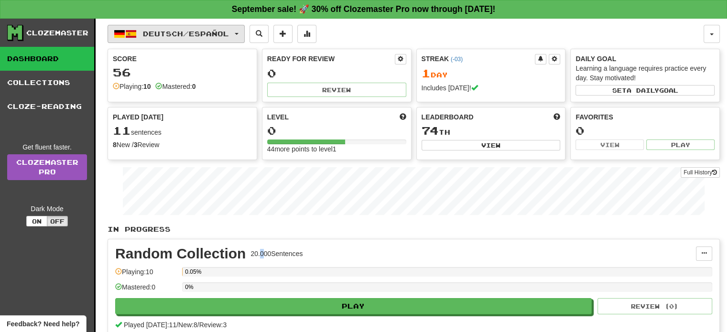
click at [214, 34] on span "Deutsch / Español" at bounding box center [186, 34] width 86 height 8
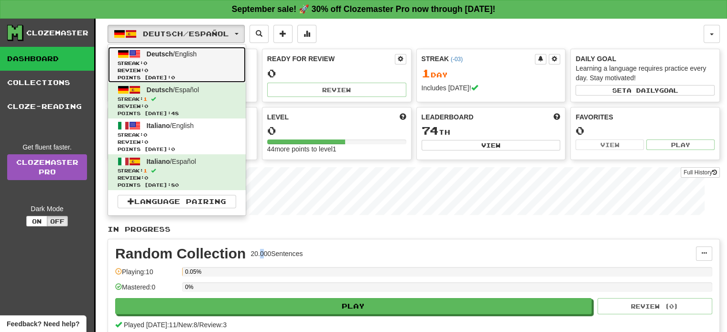
click at [202, 68] on span "Review: 0" at bounding box center [177, 70] width 119 height 7
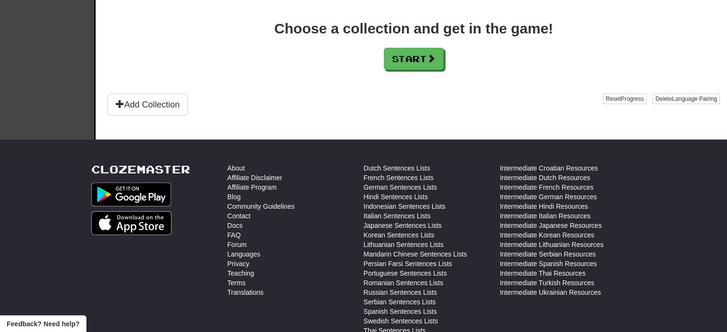
scroll to position [237, 0]
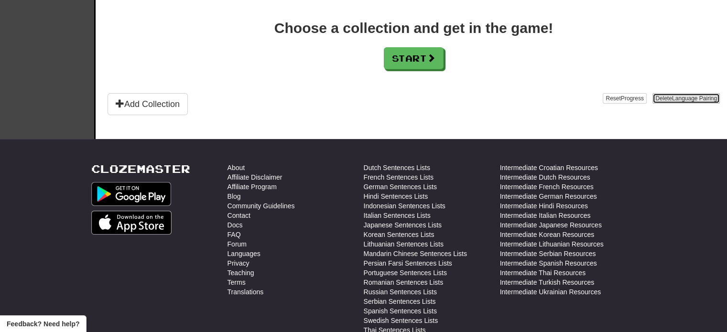
click at [672, 95] on span "Language Pairing" at bounding box center [694, 98] width 45 height 7
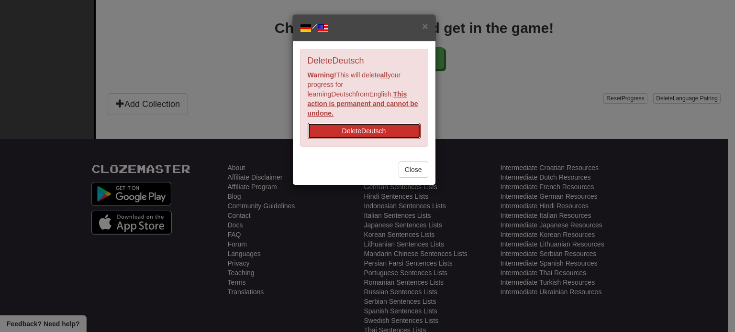
click at [389, 123] on button "Delete Deutsch" at bounding box center [364, 131] width 113 height 16
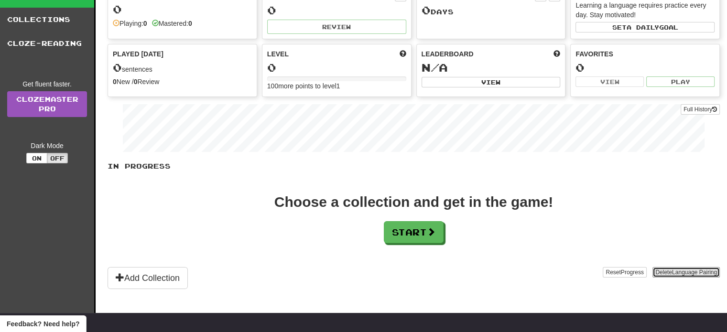
scroll to position [42, 0]
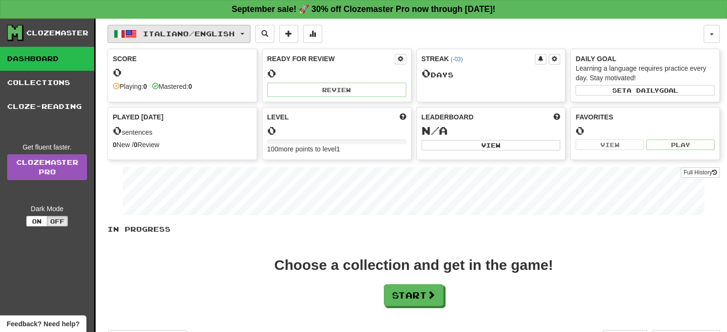
click at [222, 30] on span "Italiano / English" at bounding box center [189, 34] width 92 height 8
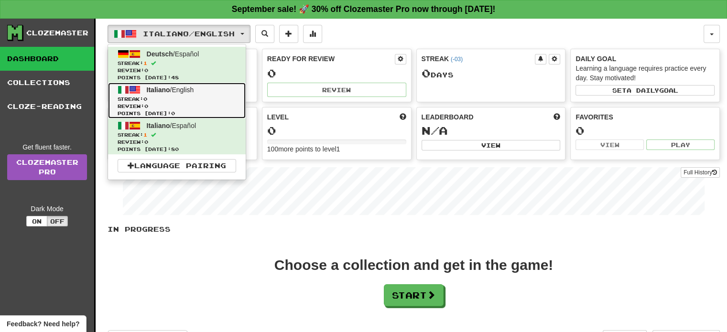
click at [200, 107] on span "Review: 0" at bounding box center [177, 106] width 119 height 7
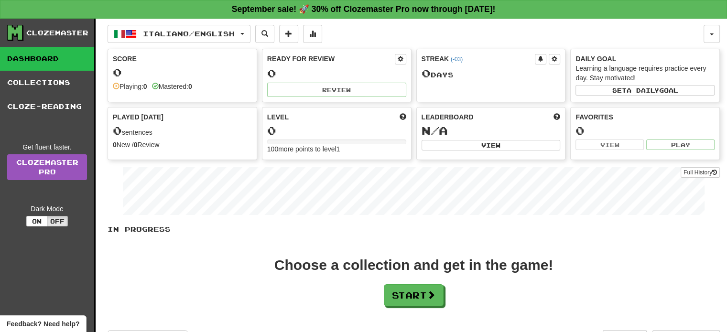
scroll to position [93, 0]
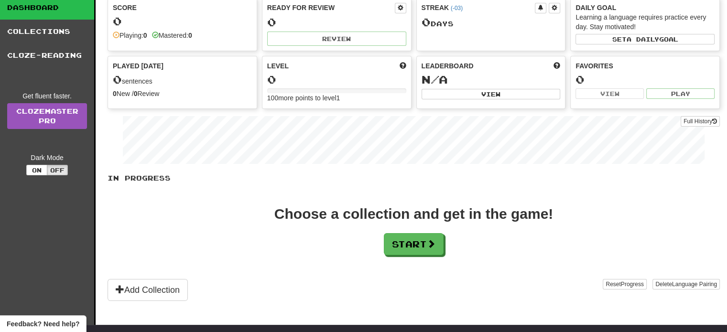
scroll to position [54, 0]
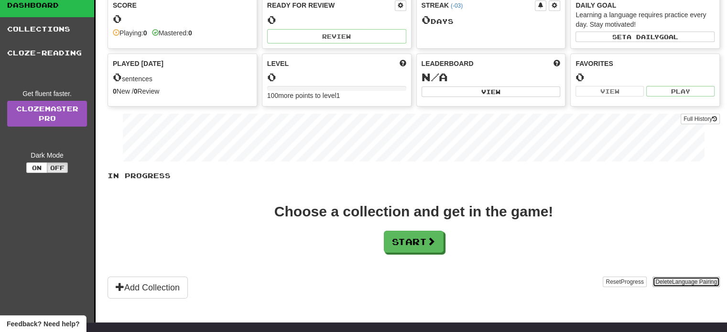
click at [692, 279] on span "Language Pairing" at bounding box center [694, 282] width 45 height 7
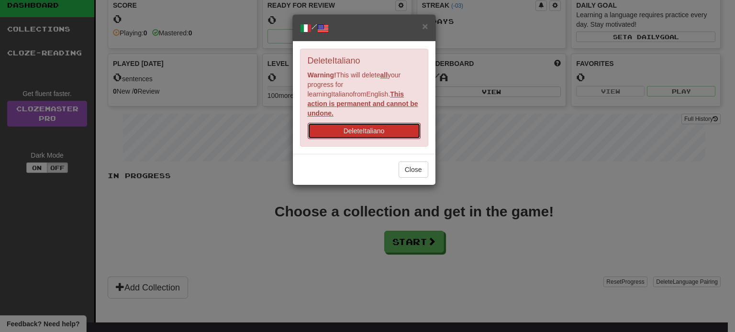
click at [401, 123] on button "Delete Italiano" at bounding box center [364, 131] width 113 height 16
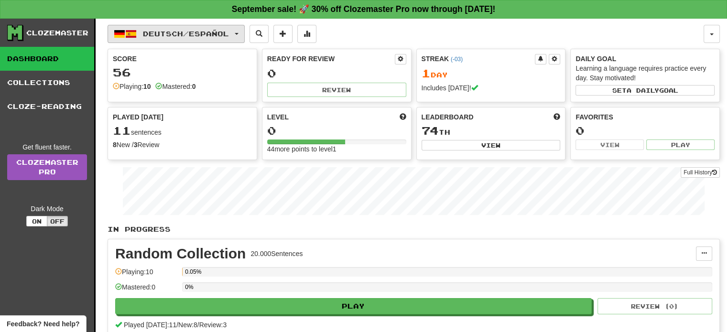
click at [193, 30] on span "Deutsch / Español" at bounding box center [186, 34] width 86 height 8
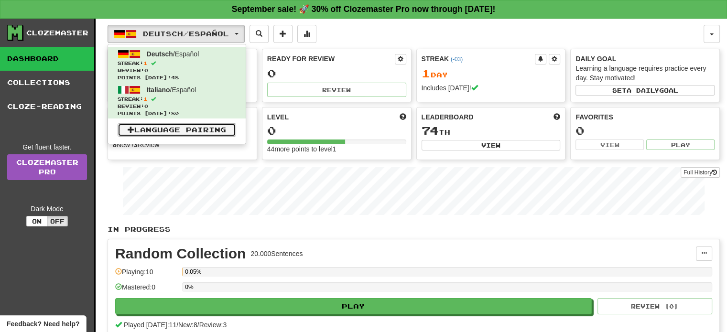
click at [178, 131] on link "Language Pairing" at bounding box center [177, 129] width 119 height 13
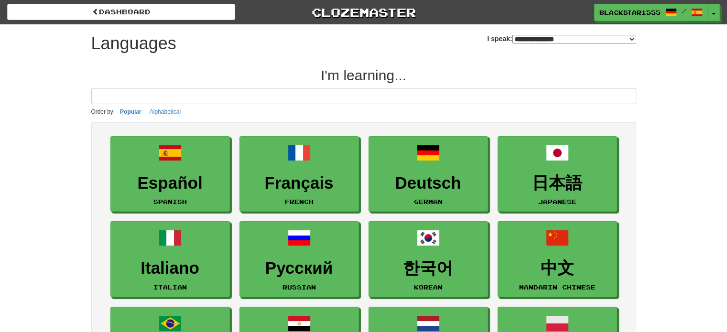
click at [582, 38] on select "**********" at bounding box center [575, 39] width 124 height 9
select select "*******"
click at [513, 35] on select "**********" at bounding box center [575, 39] width 124 height 9
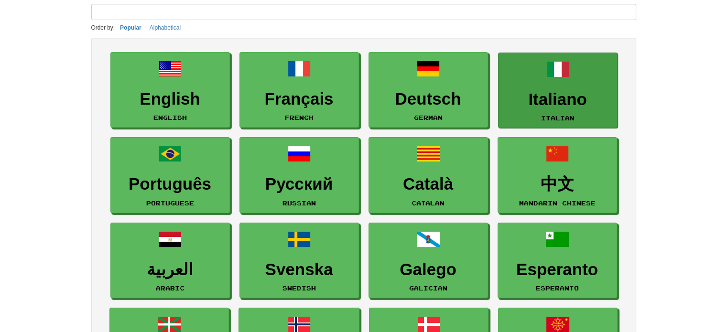
scroll to position [70, 0]
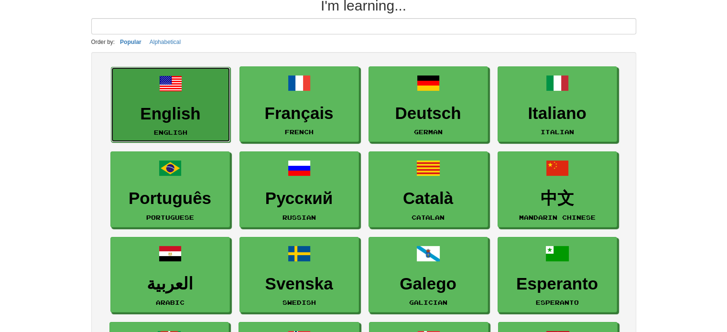
click at [201, 110] on h3 "English" at bounding box center [170, 114] width 109 height 19
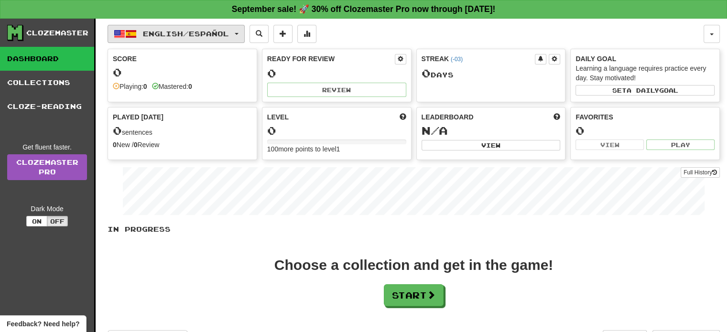
click at [184, 33] on span "English / Español" at bounding box center [186, 34] width 86 height 8
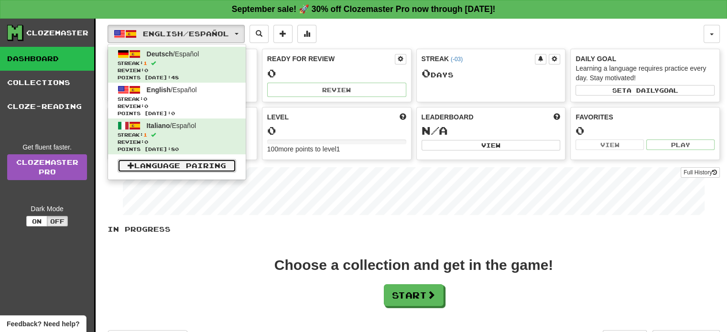
click at [187, 163] on link "Language Pairing" at bounding box center [177, 165] width 119 height 13
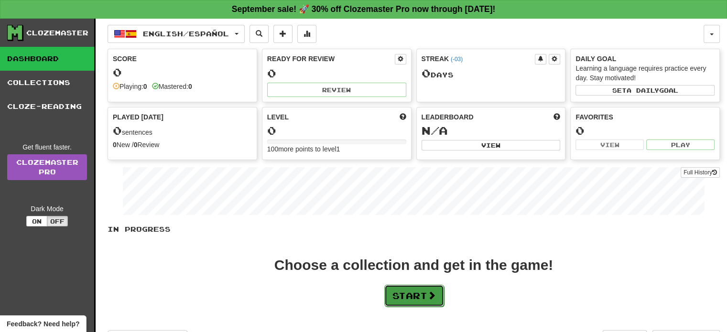
click at [409, 294] on button "Start" at bounding box center [415, 296] width 60 height 22
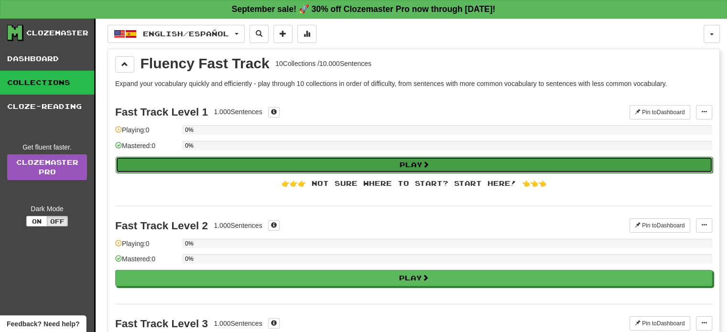
click at [389, 165] on button "Play" at bounding box center [414, 165] width 597 height 16
select select "**"
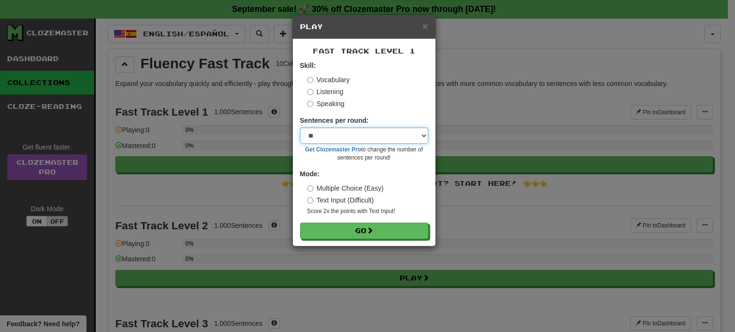
click at [404, 140] on select "* ** ** ** ** ** *** ********" at bounding box center [364, 136] width 128 height 16
click at [404, 138] on select "* ** ** ** ** ** *** ********" at bounding box center [364, 136] width 128 height 16
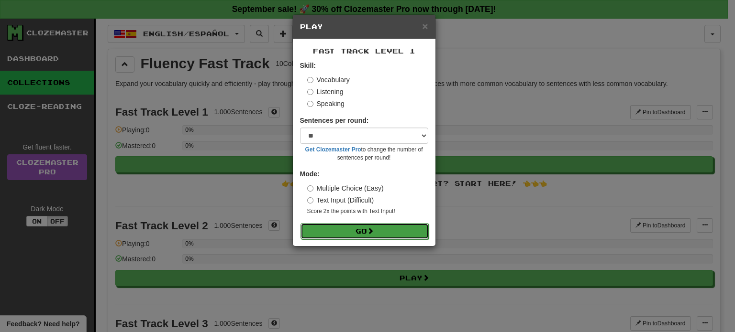
click at [387, 236] on button "Go" at bounding box center [364, 231] width 128 height 16
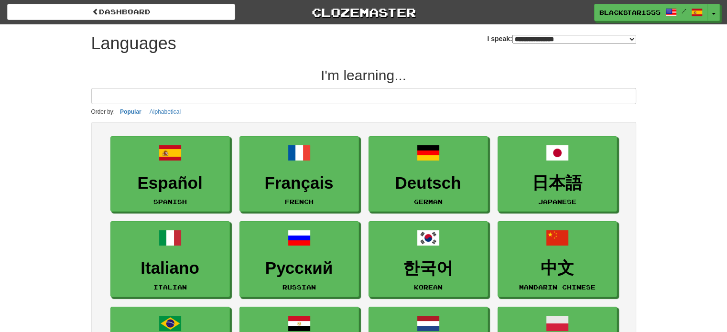
click at [611, 37] on select "**********" at bounding box center [575, 39] width 124 height 9
select select "*******"
click at [513, 35] on select "**********" at bounding box center [575, 39] width 124 height 9
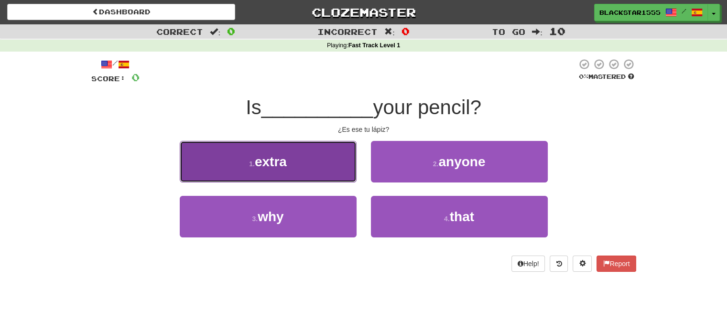
click at [322, 162] on button "1 . extra" at bounding box center [268, 162] width 177 height 42
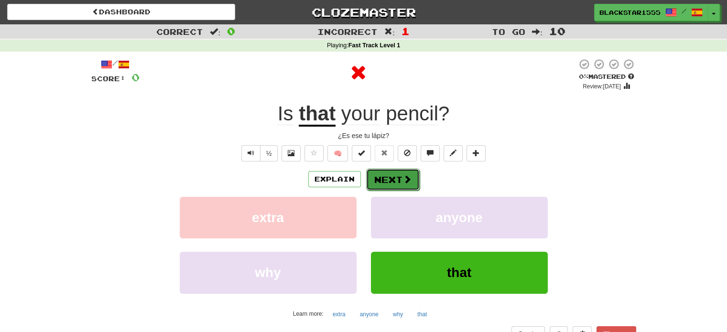
click at [385, 182] on button "Next" at bounding box center [393, 180] width 54 height 22
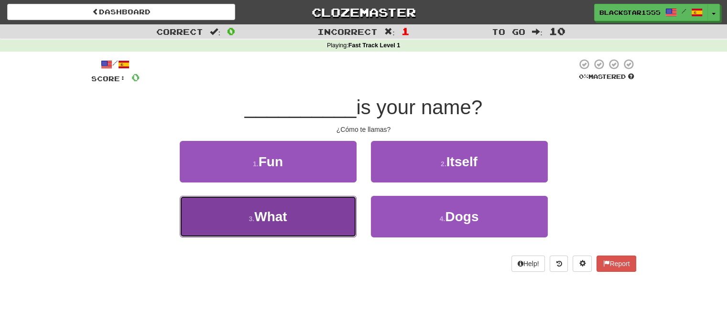
click at [302, 218] on button "3 . What" at bounding box center [268, 217] width 177 height 42
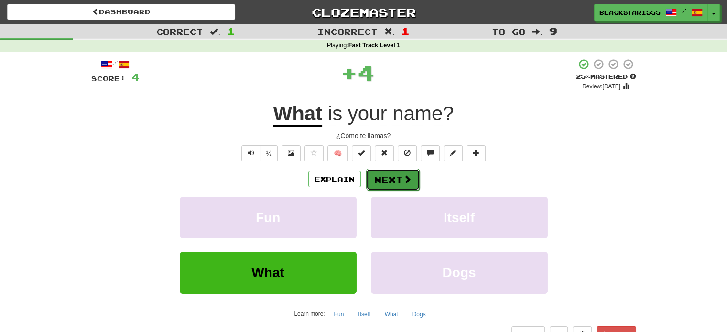
click at [395, 183] on button "Next" at bounding box center [393, 180] width 54 height 22
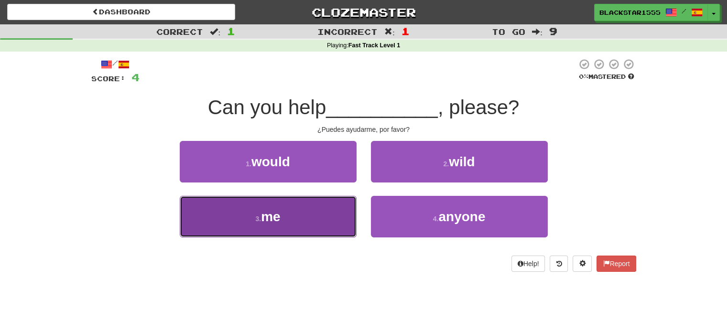
click at [310, 231] on button "3 . me" at bounding box center [268, 217] width 177 height 42
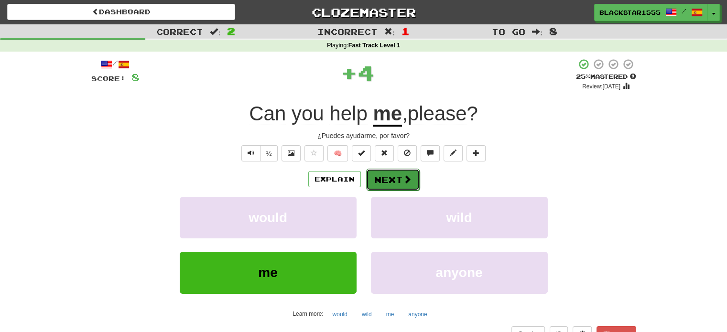
click at [393, 185] on button "Next" at bounding box center [393, 180] width 54 height 22
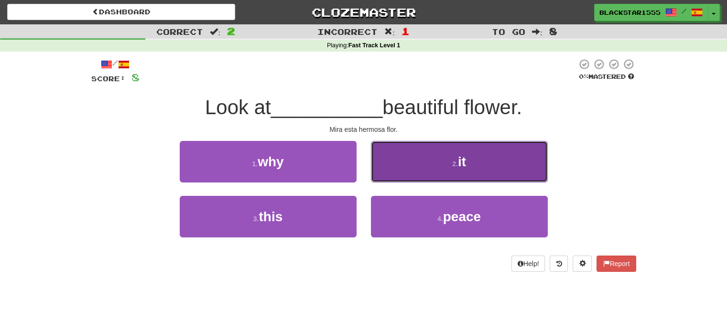
click at [406, 154] on button "2 . it" at bounding box center [459, 162] width 177 height 42
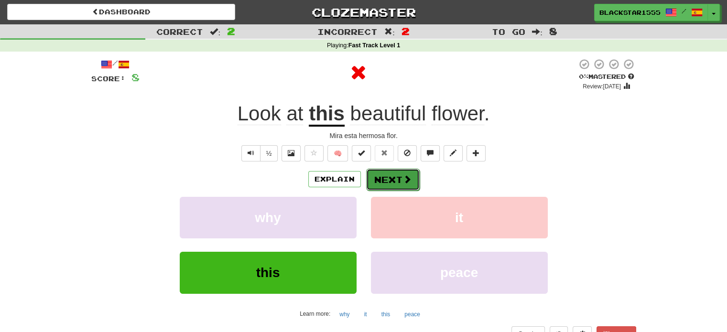
click at [396, 177] on button "Next" at bounding box center [393, 180] width 54 height 22
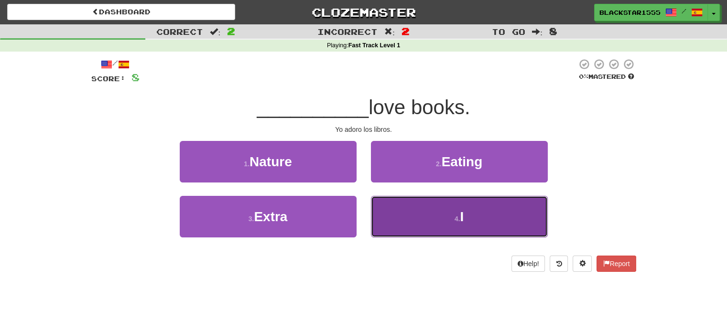
click at [434, 234] on button "4 . I" at bounding box center [459, 217] width 177 height 42
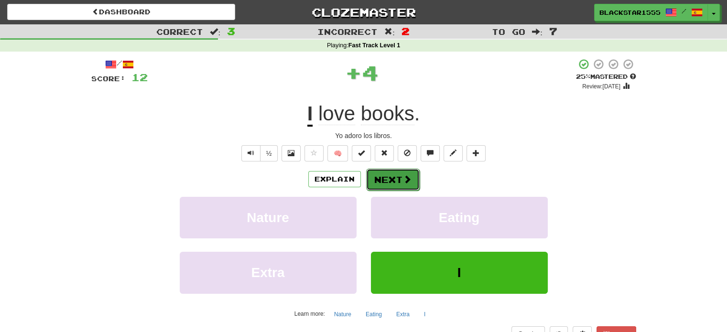
click at [389, 181] on button "Next" at bounding box center [393, 180] width 54 height 22
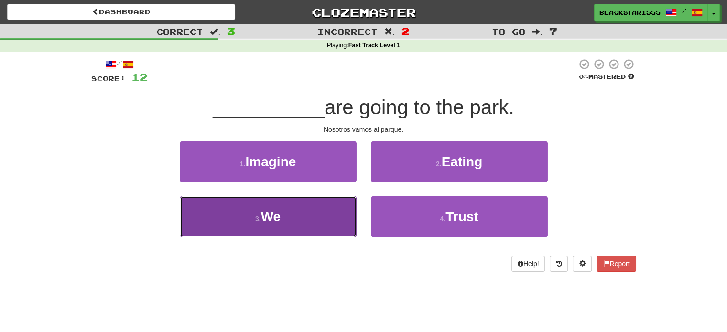
click at [327, 225] on button "3 . We" at bounding box center [268, 217] width 177 height 42
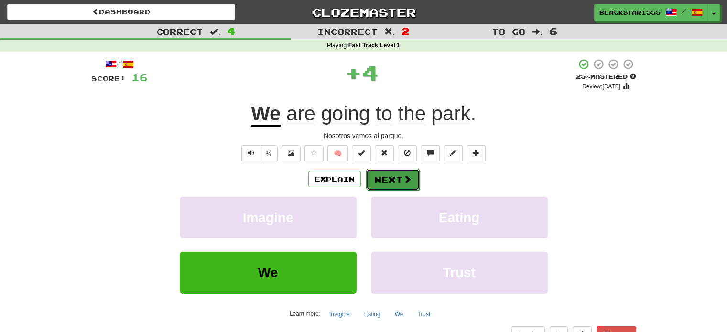
click at [391, 179] on button "Next" at bounding box center [393, 180] width 54 height 22
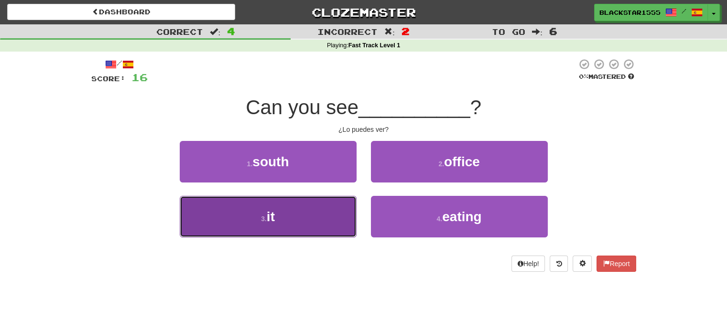
click at [299, 216] on button "3 . it" at bounding box center [268, 217] width 177 height 42
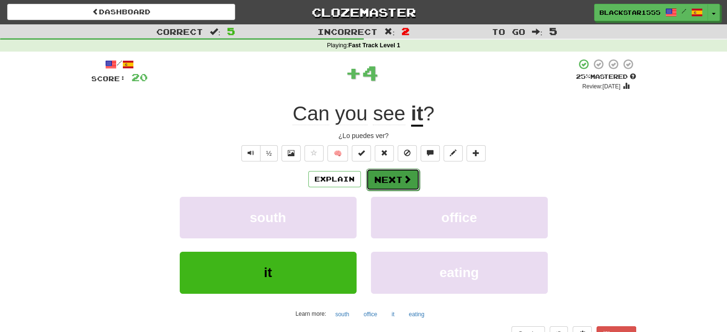
click at [409, 179] on span at bounding box center [407, 179] width 9 height 9
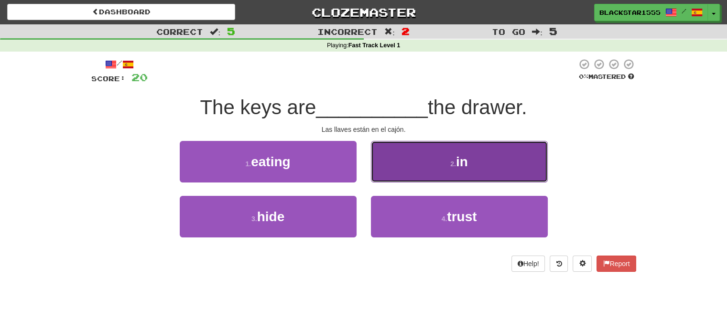
click at [410, 178] on button "2 . in" at bounding box center [459, 162] width 177 height 42
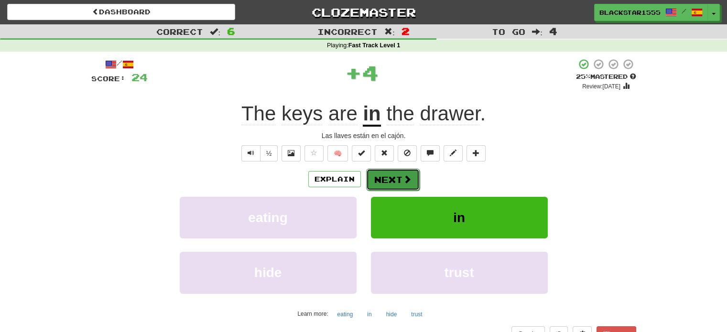
click at [390, 185] on button "Next" at bounding box center [393, 180] width 54 height 22
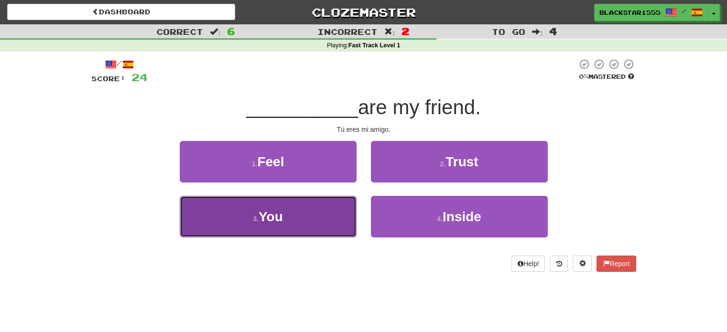
click at [309, 223] on button "3 . You" at bounding box center [268, 217] width 177 height 42
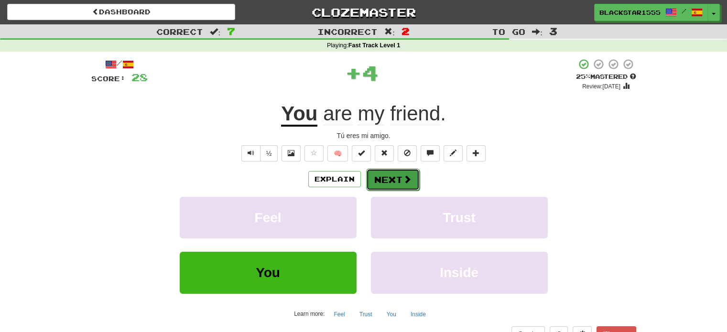
click at [388, 181] on button "Next" at bounding box center [393, 180] width 54 height 22
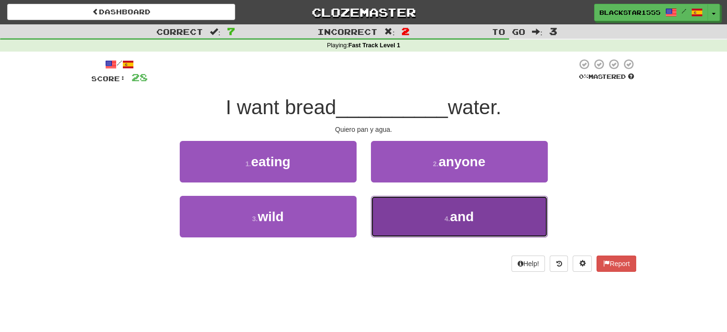
click at [448, 211] on button "4 . and" at bounding box center [459, 217] width 177 height 42
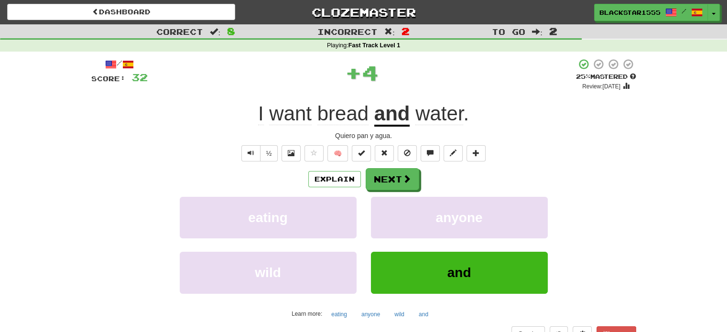
click at [385, 168] on div "Explain Next" at bounding box center [363, 179] width 545 height 22
click at [391, 179] on button "Next" at bounding box center [393, 180] width 54 height 22
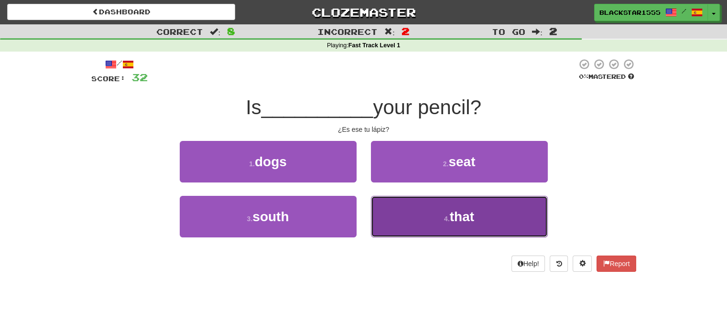
click at [408, 231] on button "4 . that" at bounding box center [459, 217] width 177 height 42
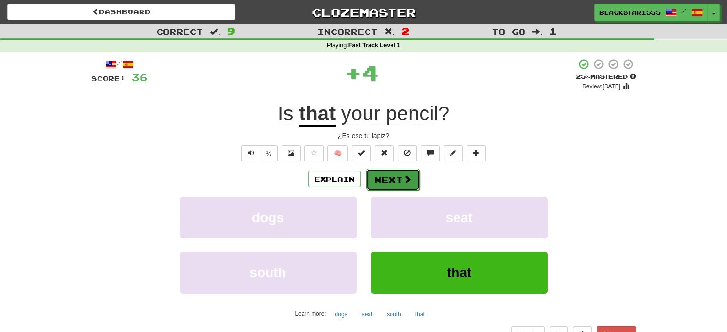
click at [391, 189] on button "Next" at bounding box center [393, 180] width 54 height 22
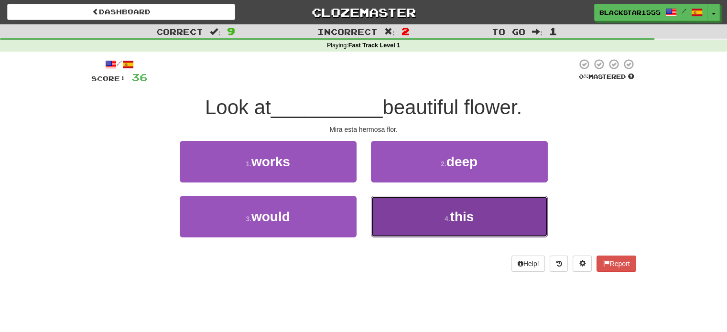
click at [427, 222] on button "4 . this" at bounding box center [459, 217] width 177 height 42
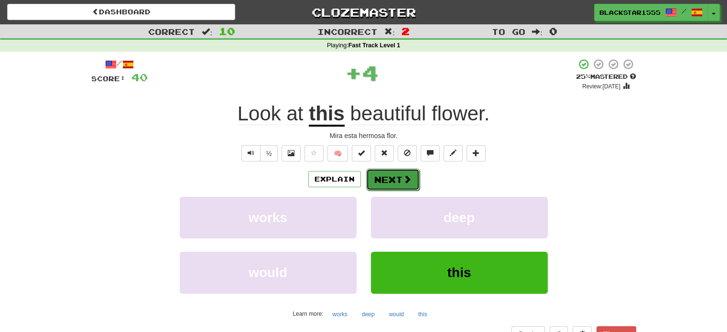
click at [394, 181] on button "Next" at bounding box center [393, 180] width 54 height 22
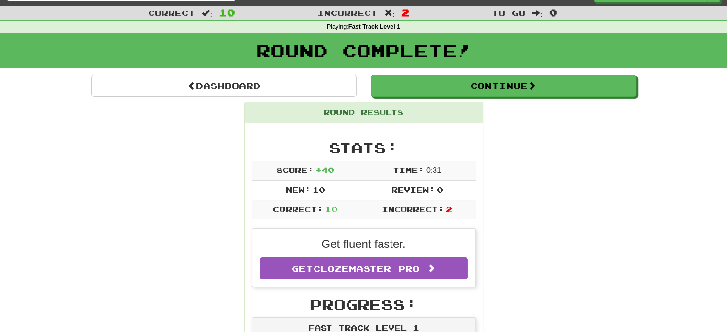
scroll to position [19, 0]
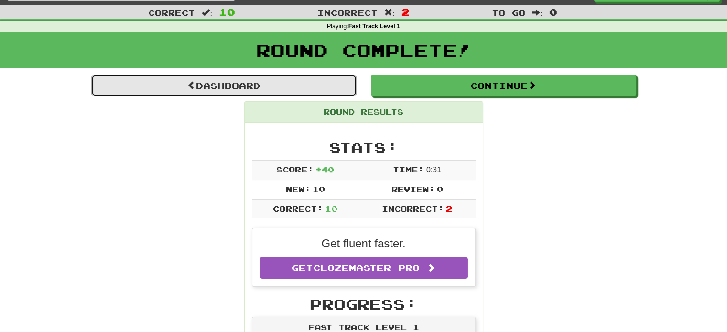
click at [321, 88] on link "Dashboard" at bounding box center [223, 86] width 265 height 22
